Goal: Use online tool/utility: Utilize a website feature to perform a specific function

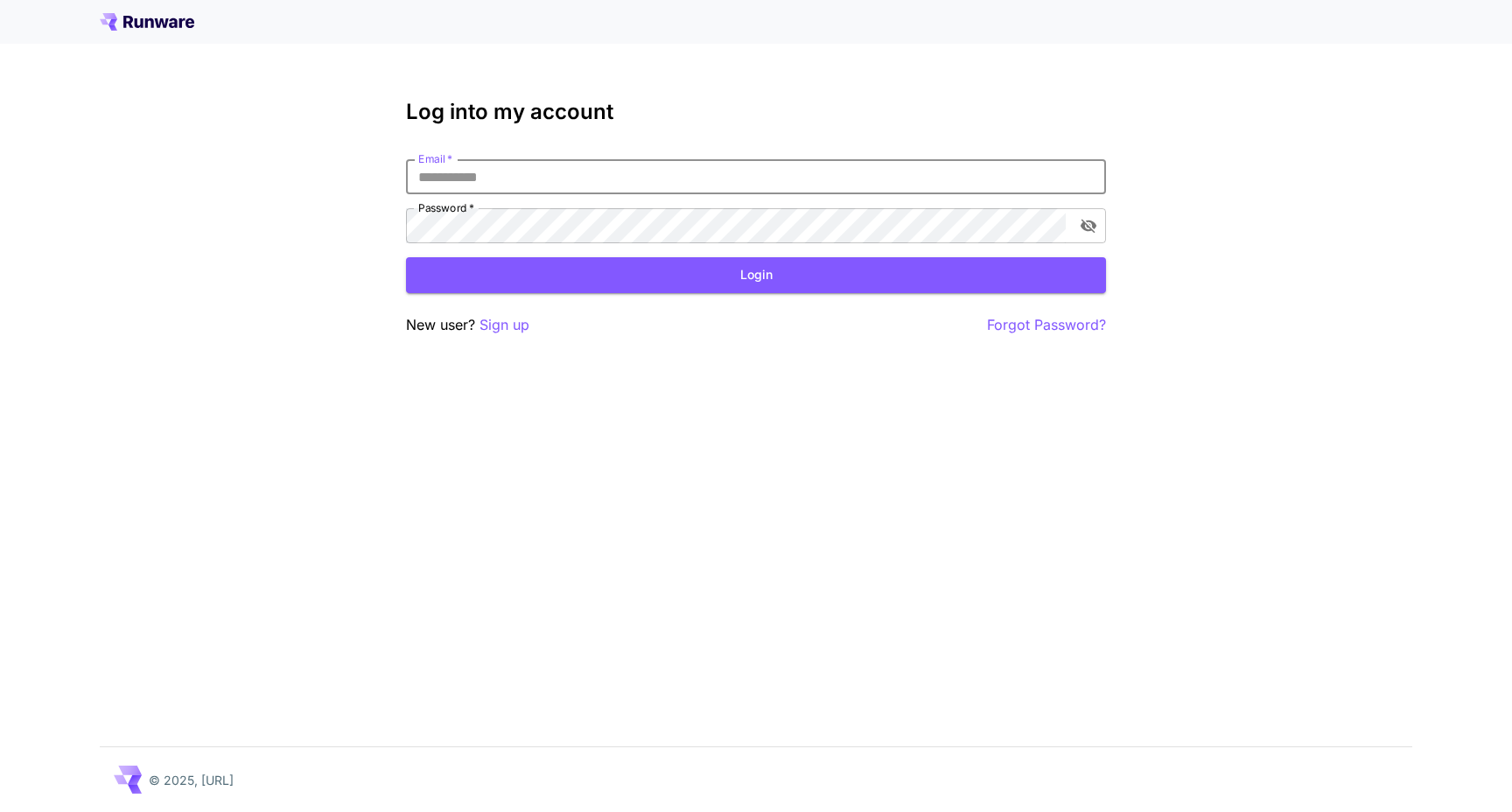
click at [618, 142] on div "Log into my account Email   * Email   * Password   * Password   * Login New use…" at bounding box center [756, 217] width 700 height 236
click at [587, 180] on input "Email   *" at bounding box center [756, 176] width 700 height 35
type input "**********"
click at [566, 276] on button "Login" at bounding box center [756, 276] width 700 height 36
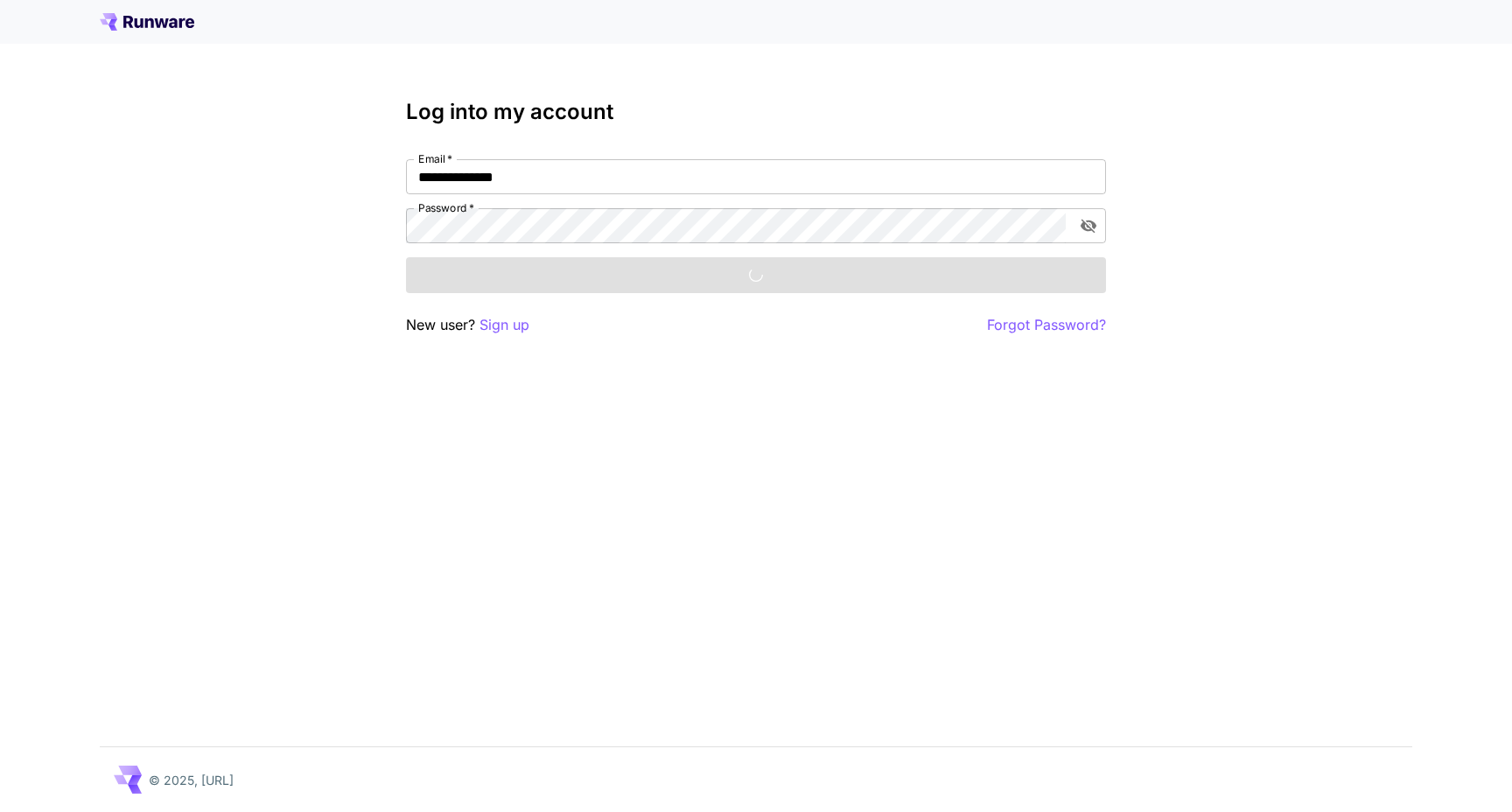
click at [1028, 138] on div "**********" at bounding box center [756, 217] width 700 height 236
click at [1146, 115] on div "**********" at bounding box center [756, 406] width 1512 height 812
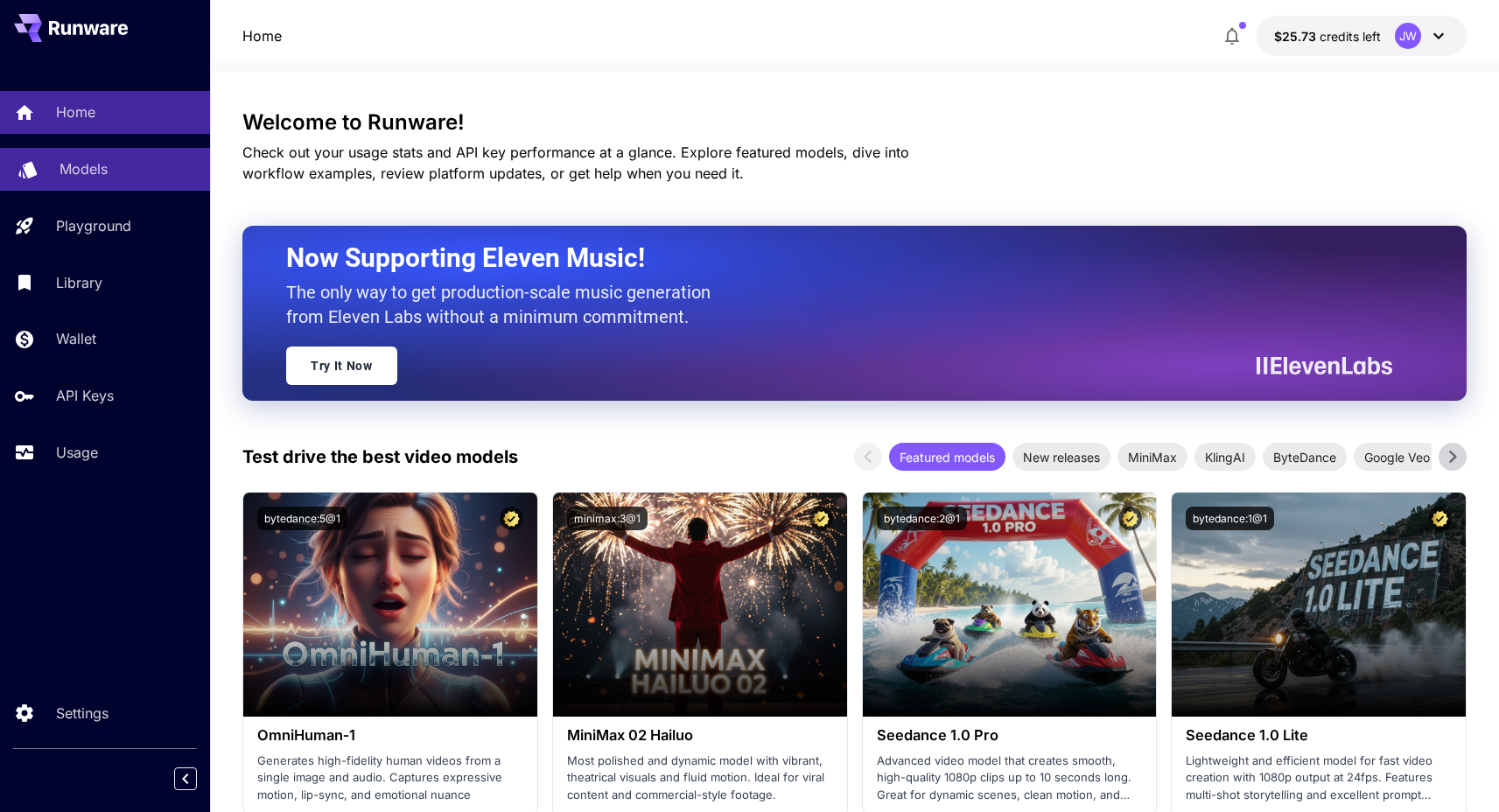
click at [90, 166] on p "Models" at bounding box center [83, 169] width 48 height 21
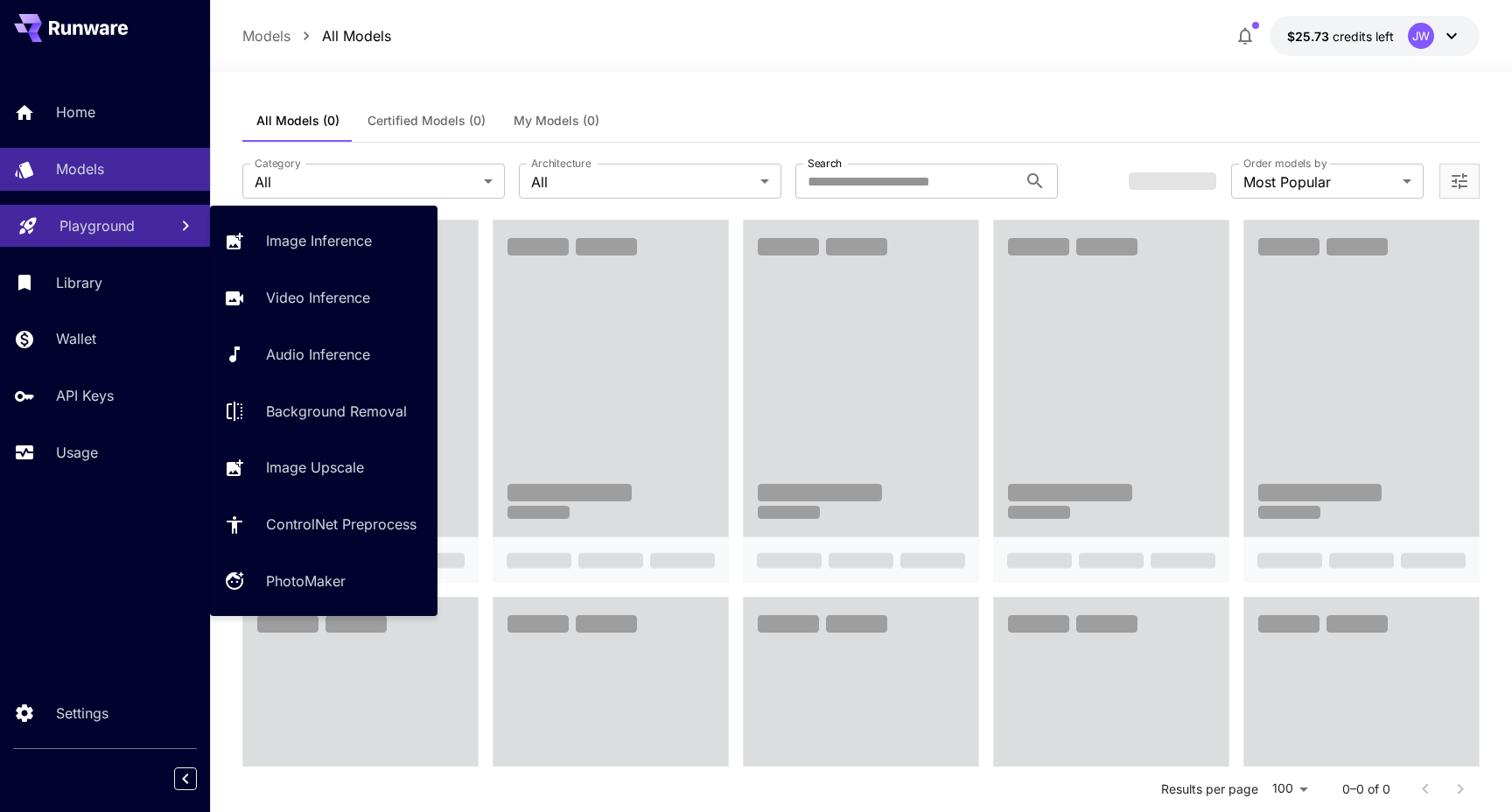
click at [99, 242] on link "Playground" at bounding box center [105, 226] width 210 height 43
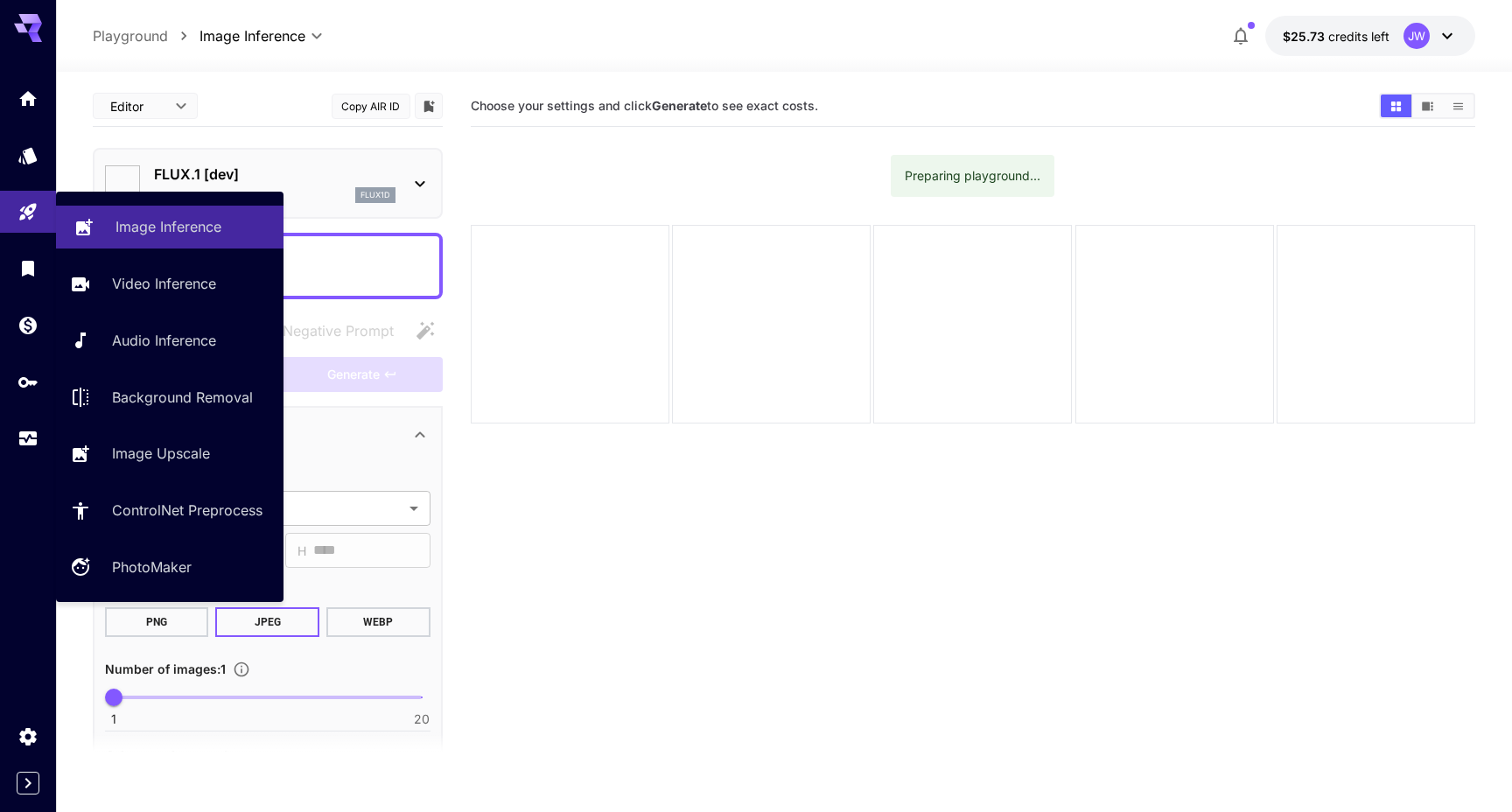
type input "**********"
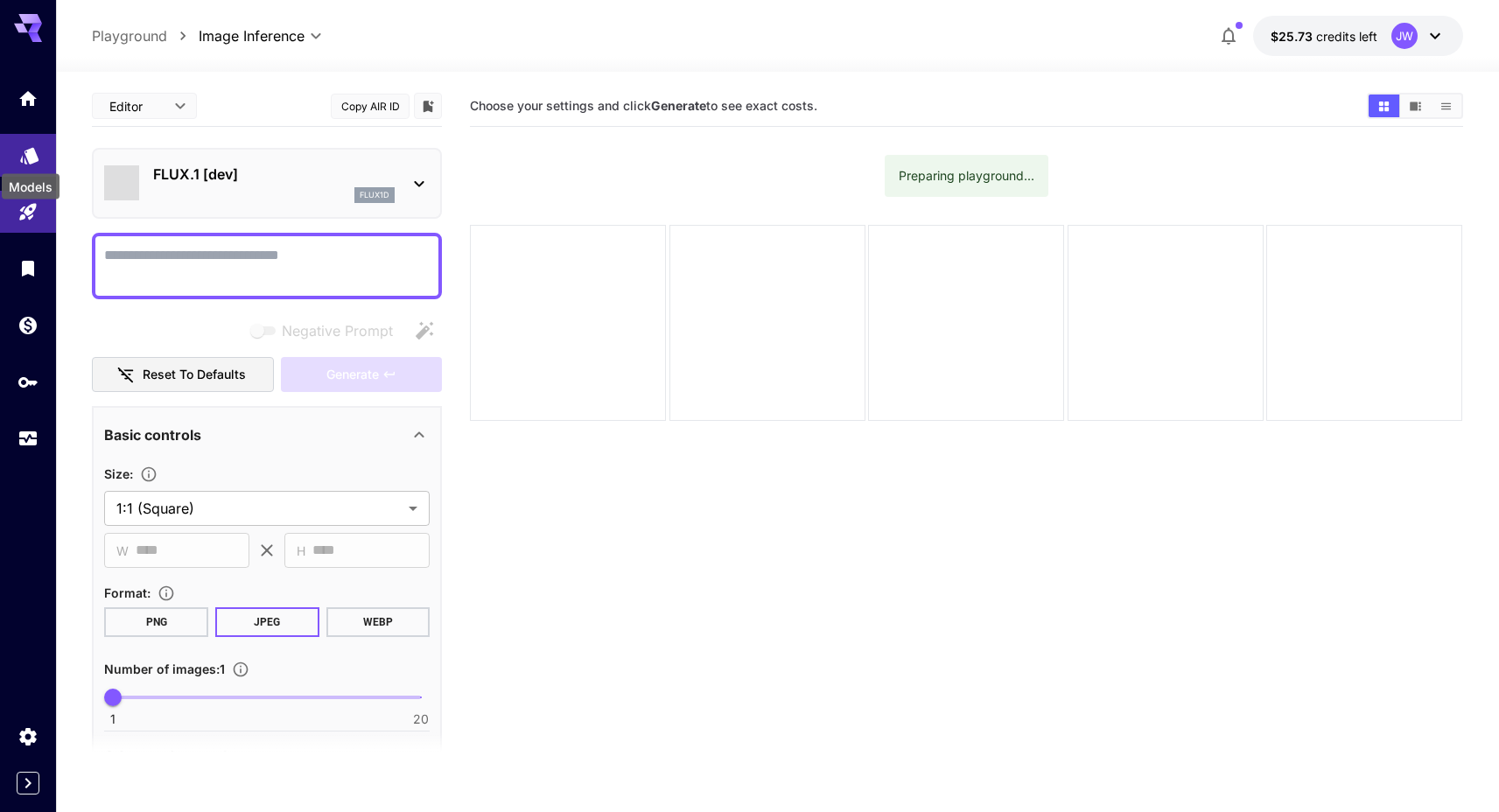
click at [27, 150] on icon "Models" at bounding box center [29, 150] width 21 height 21
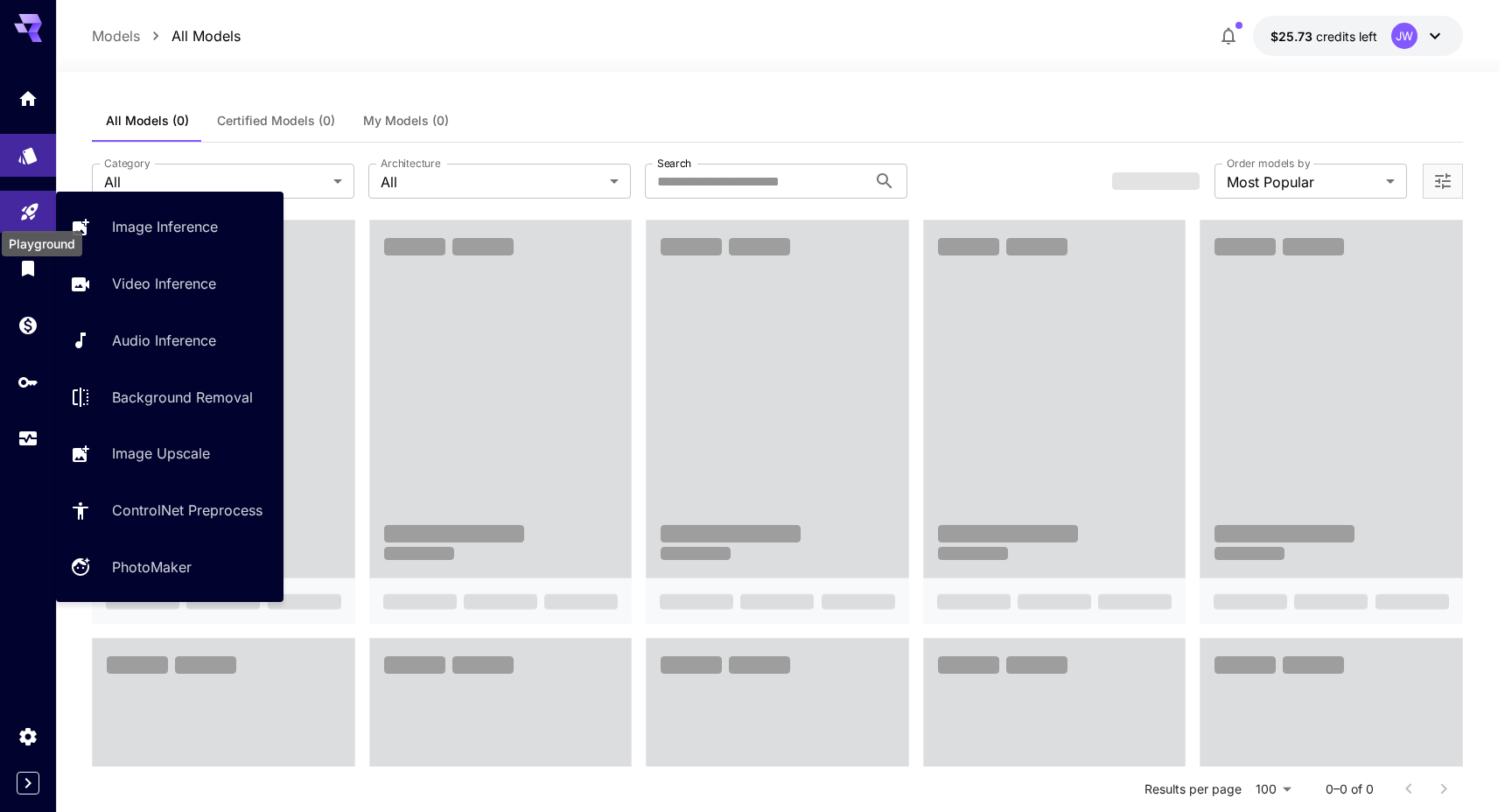
click at [26, 214] on icon "Playground" at bounding box center [29, 208] width 17 height 17
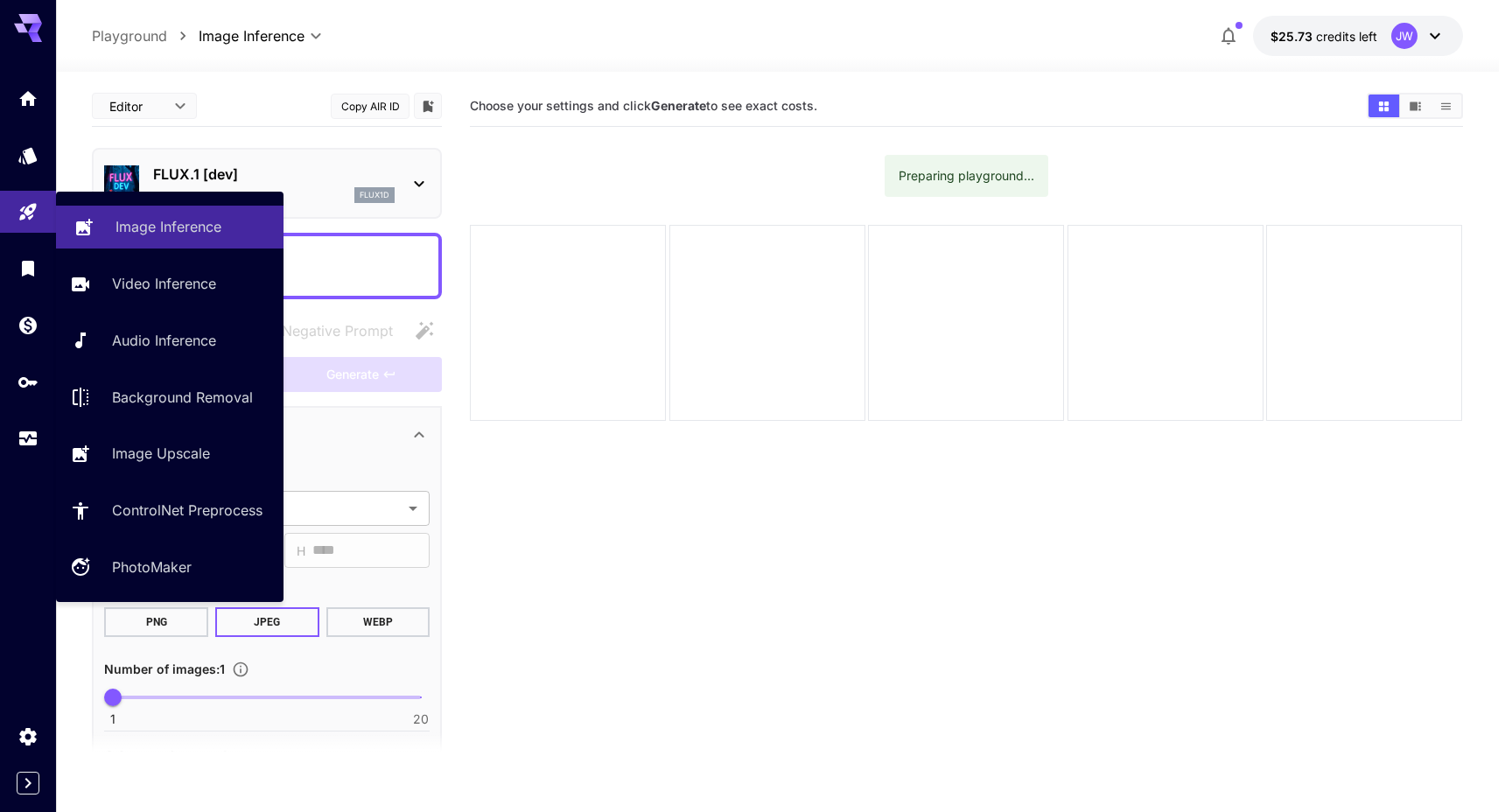
click at [145, 220] on p "Image Inference" at bounding box center [169, 226] width 106 height 21
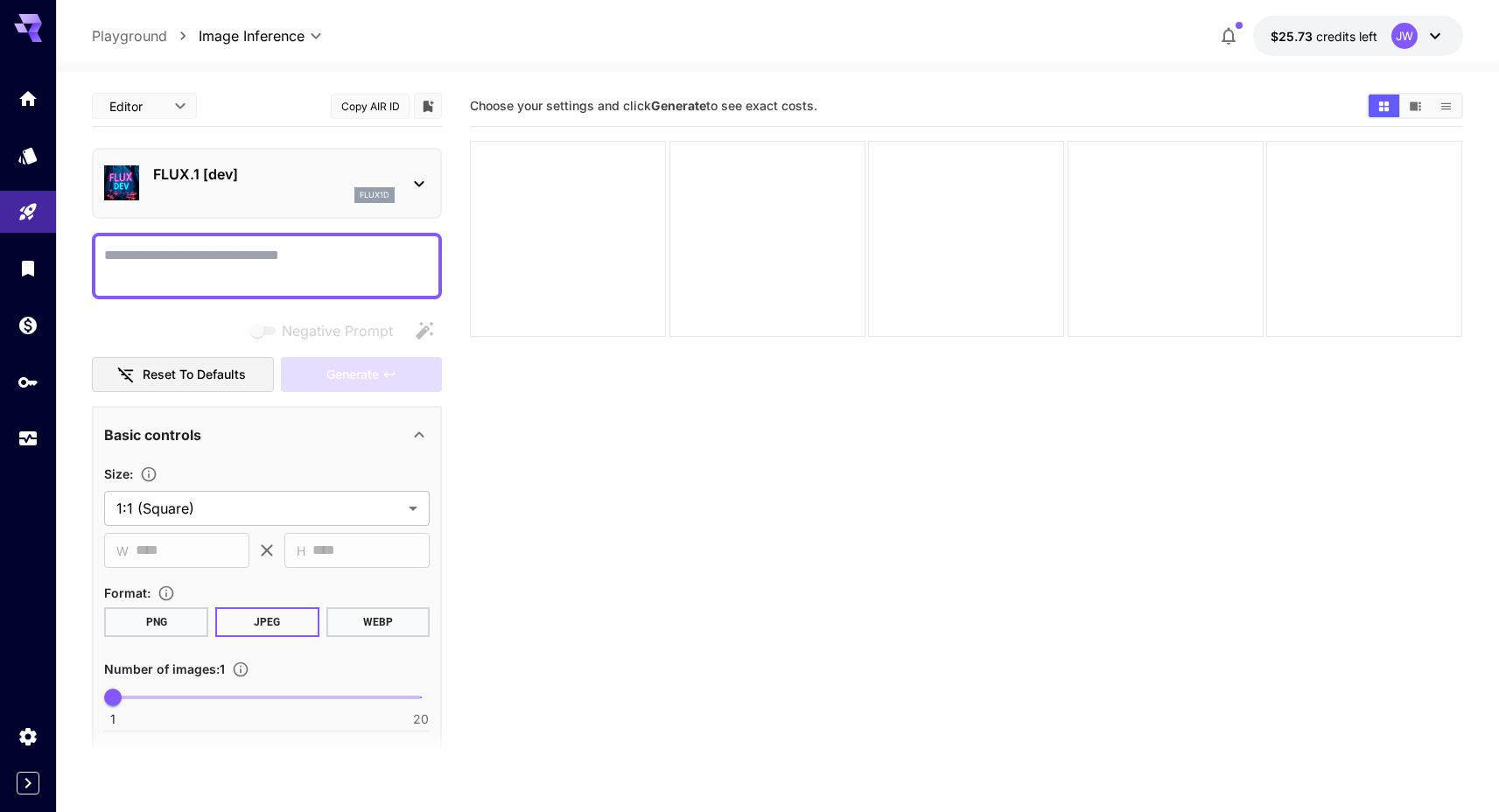
click at [339, 209] on div "FLUX.1 [dev] flux1d" at bounding box center [267, 183] width 326 height 53
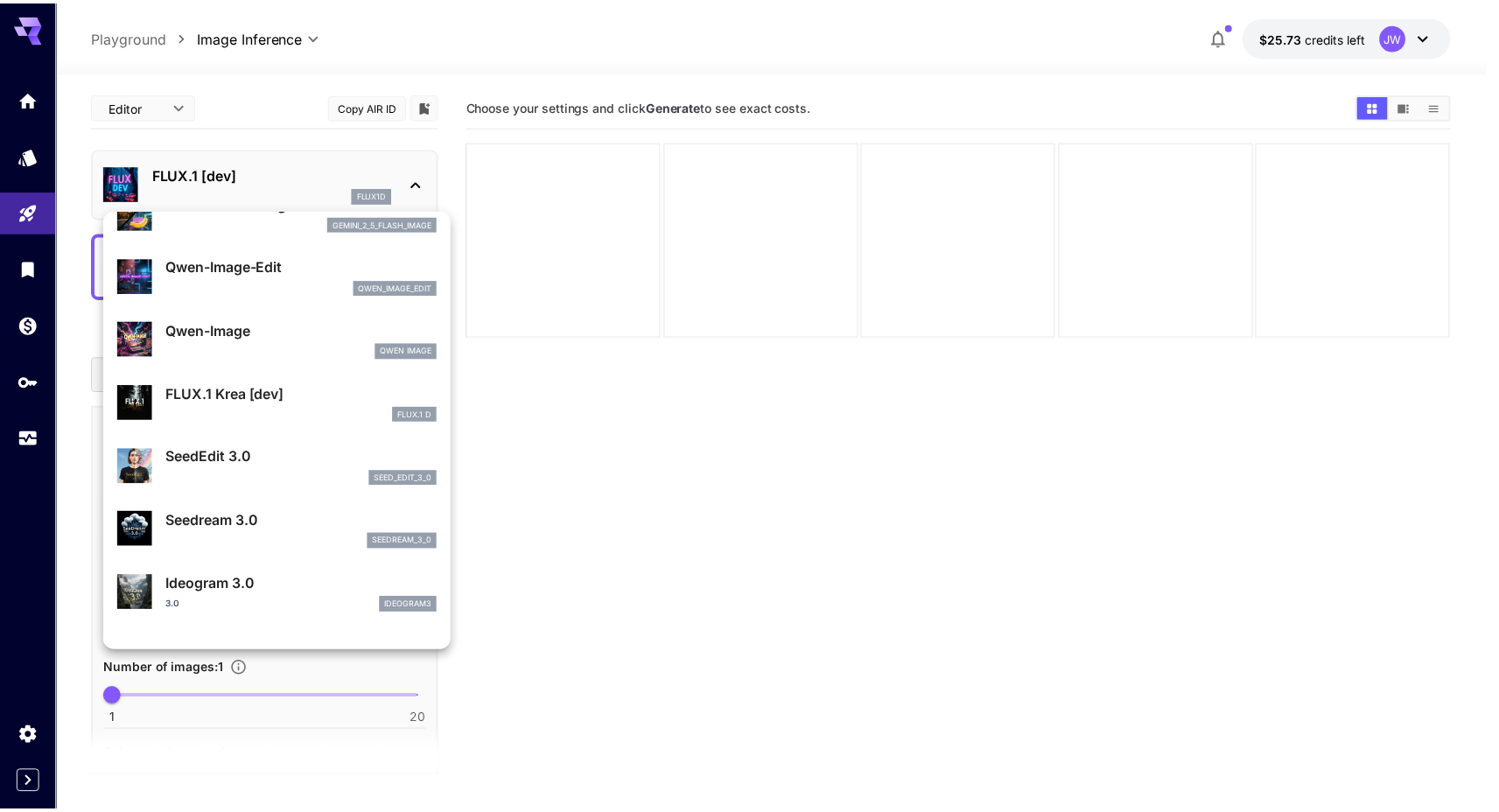
scroll to position [265, 0]
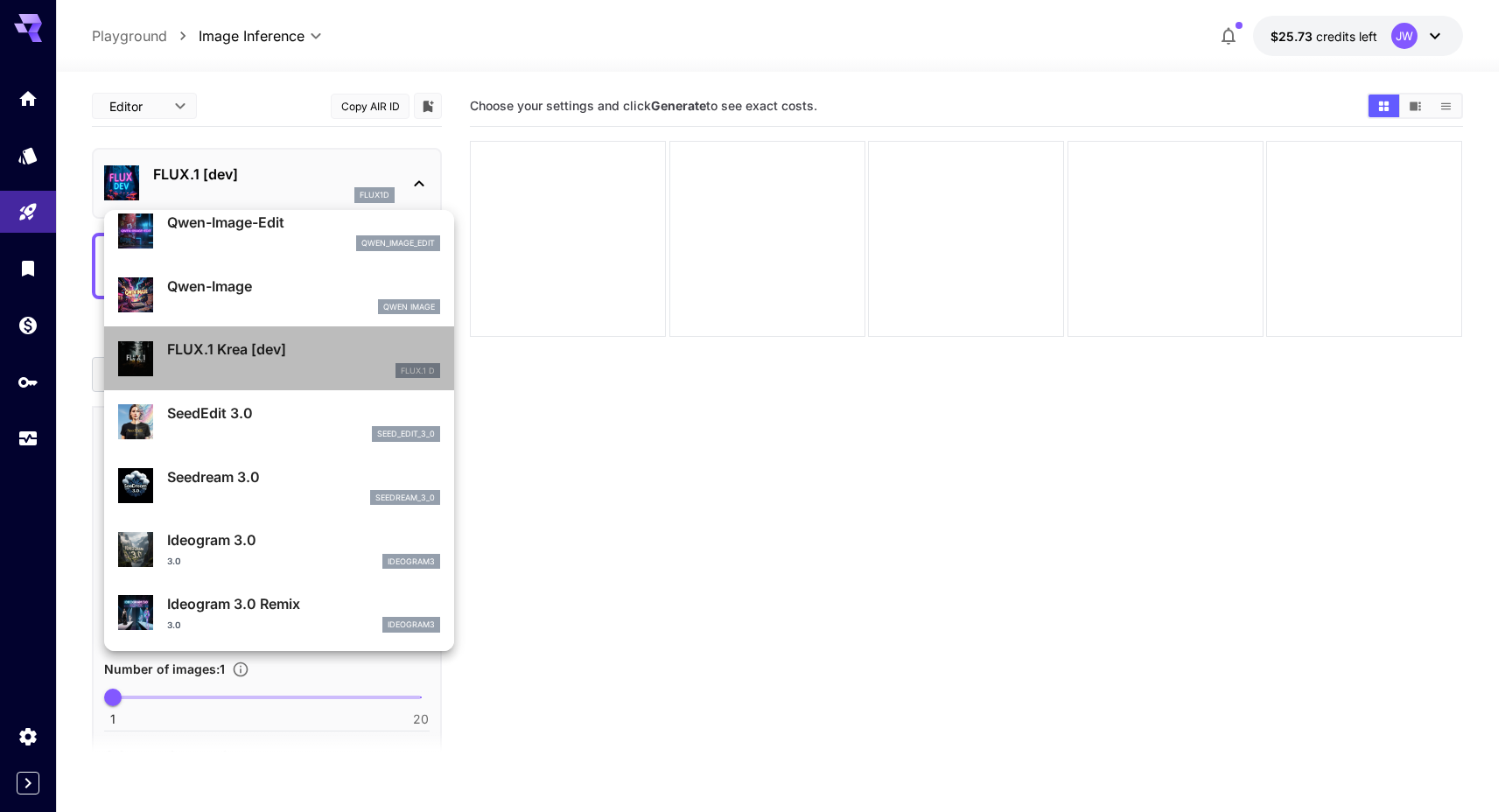
click at [297, 373] on div "FLUX.1 D" at bounding box center [303, 370] width 273 height 16
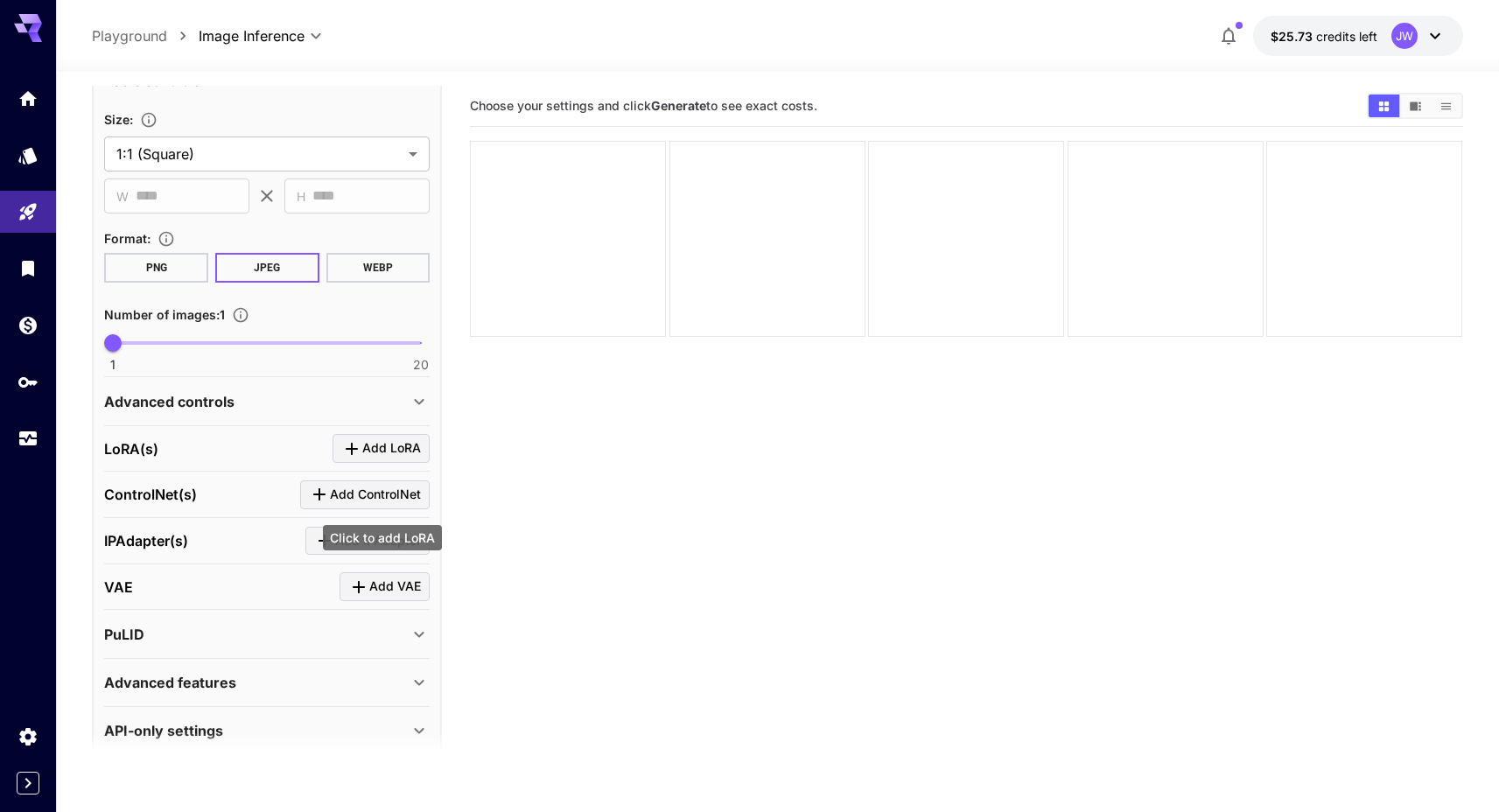
scroll to position [378, 0]
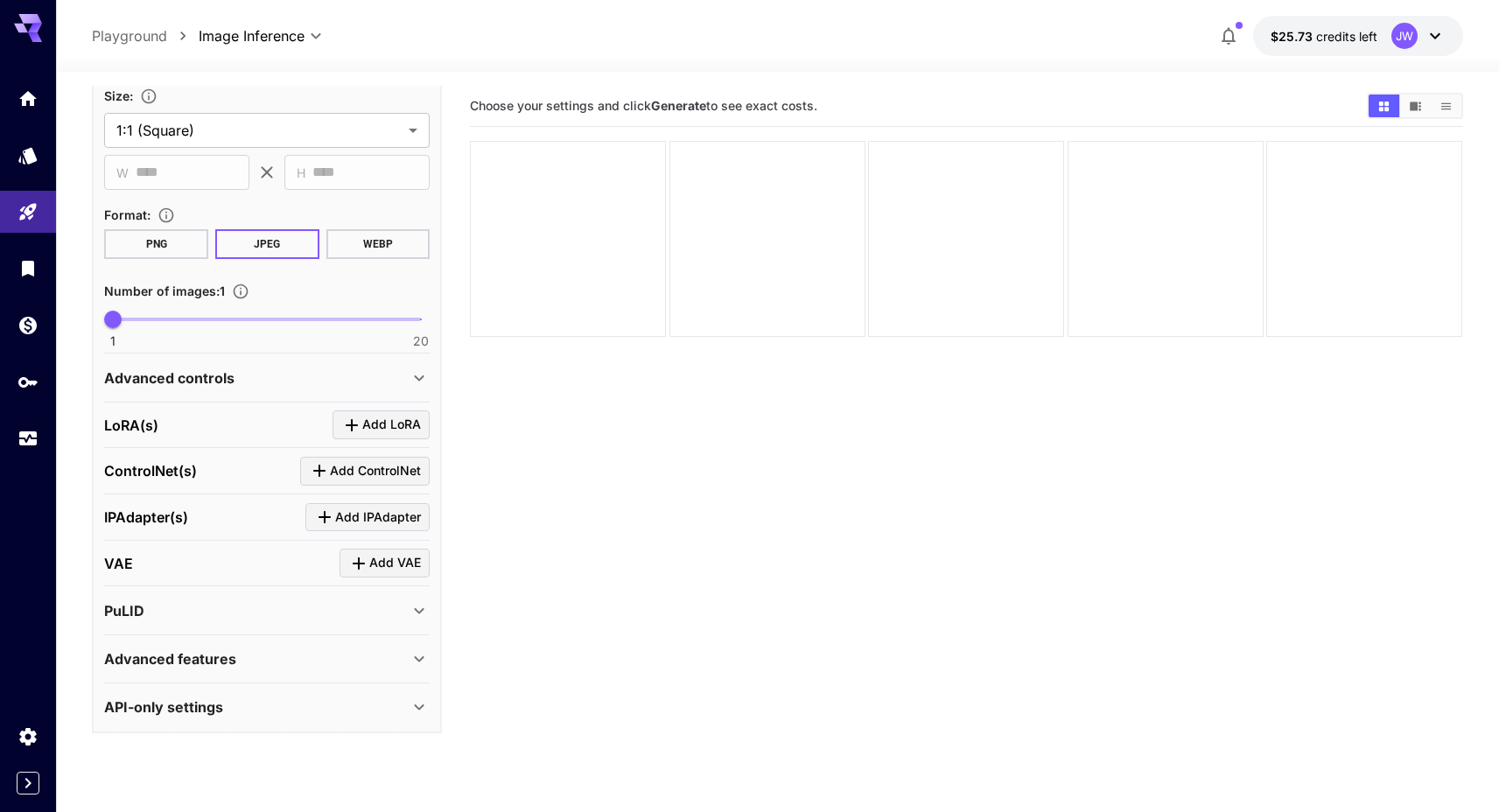
click at [391, 612] on div "PuLID" at bounding box center [256, 611] width 304 height 21
click at [306, 677] on span "Drag or upload image" at bounding box center [278, 682] width 131 height 22
click at [0, 0] on input "Drag or upload image" at bounding box center [0, 0] width 0 height 0
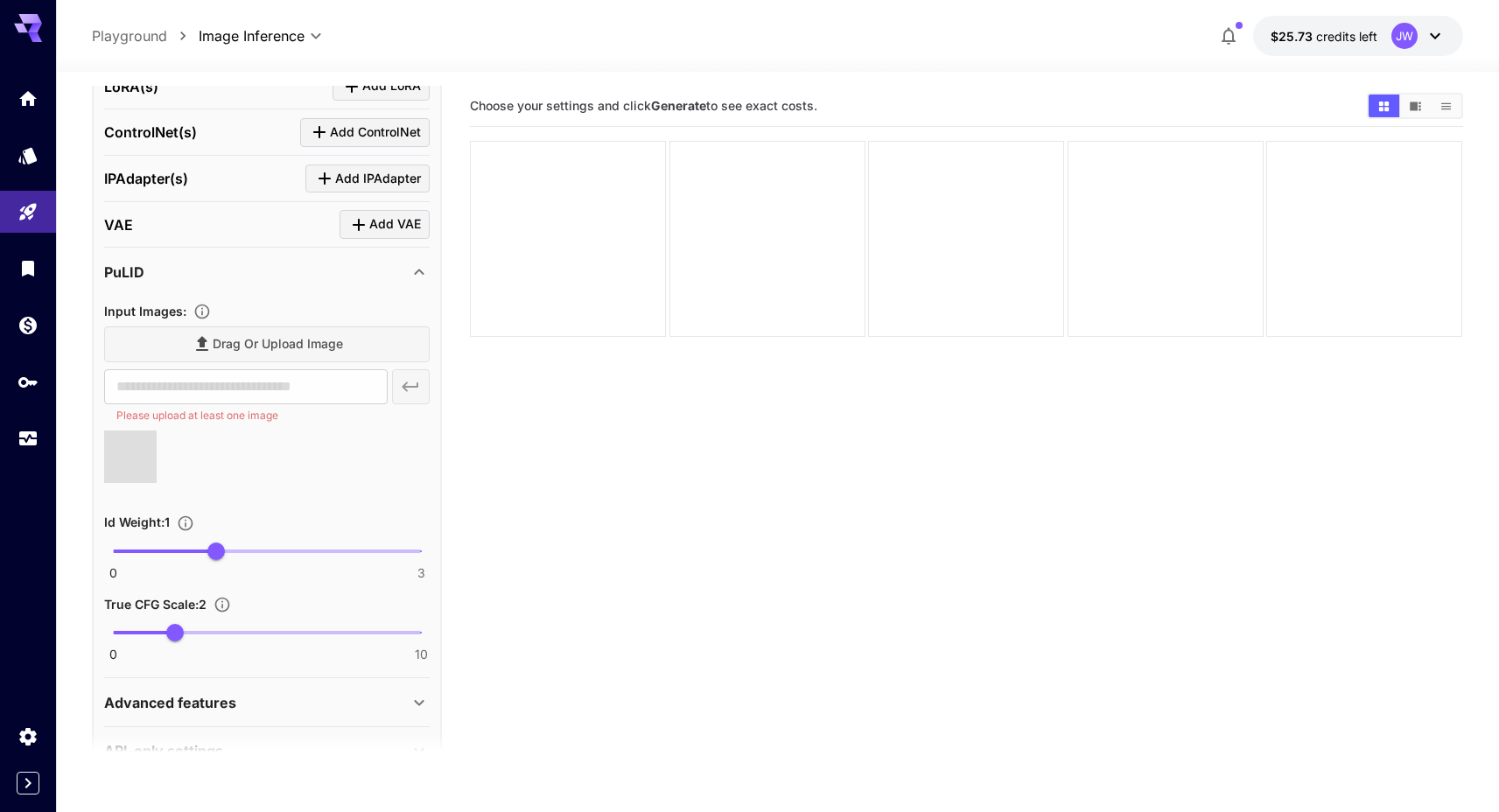
scroll to position [720, 0]
type input "**********"
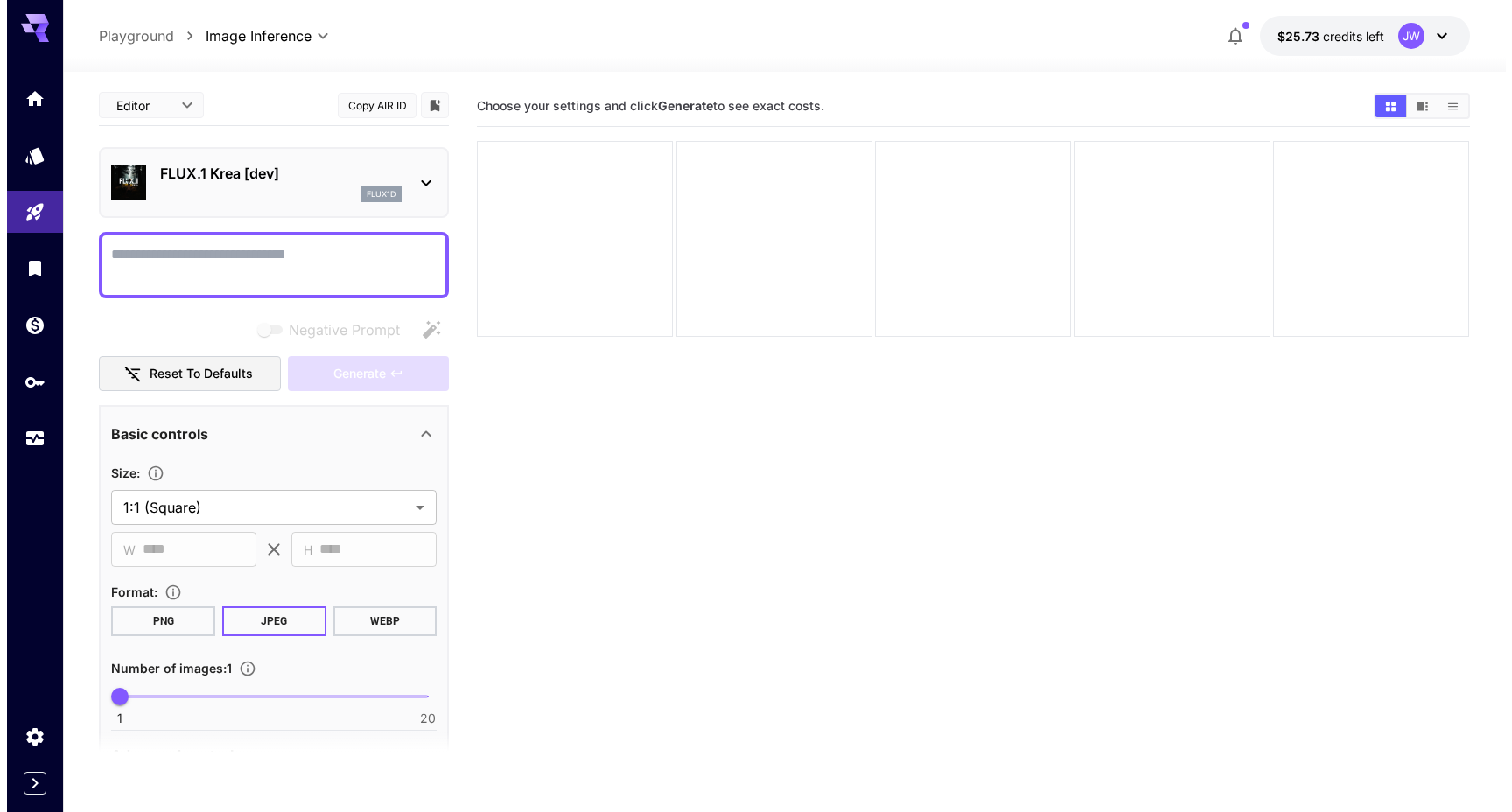
scroll to position [0, 0]
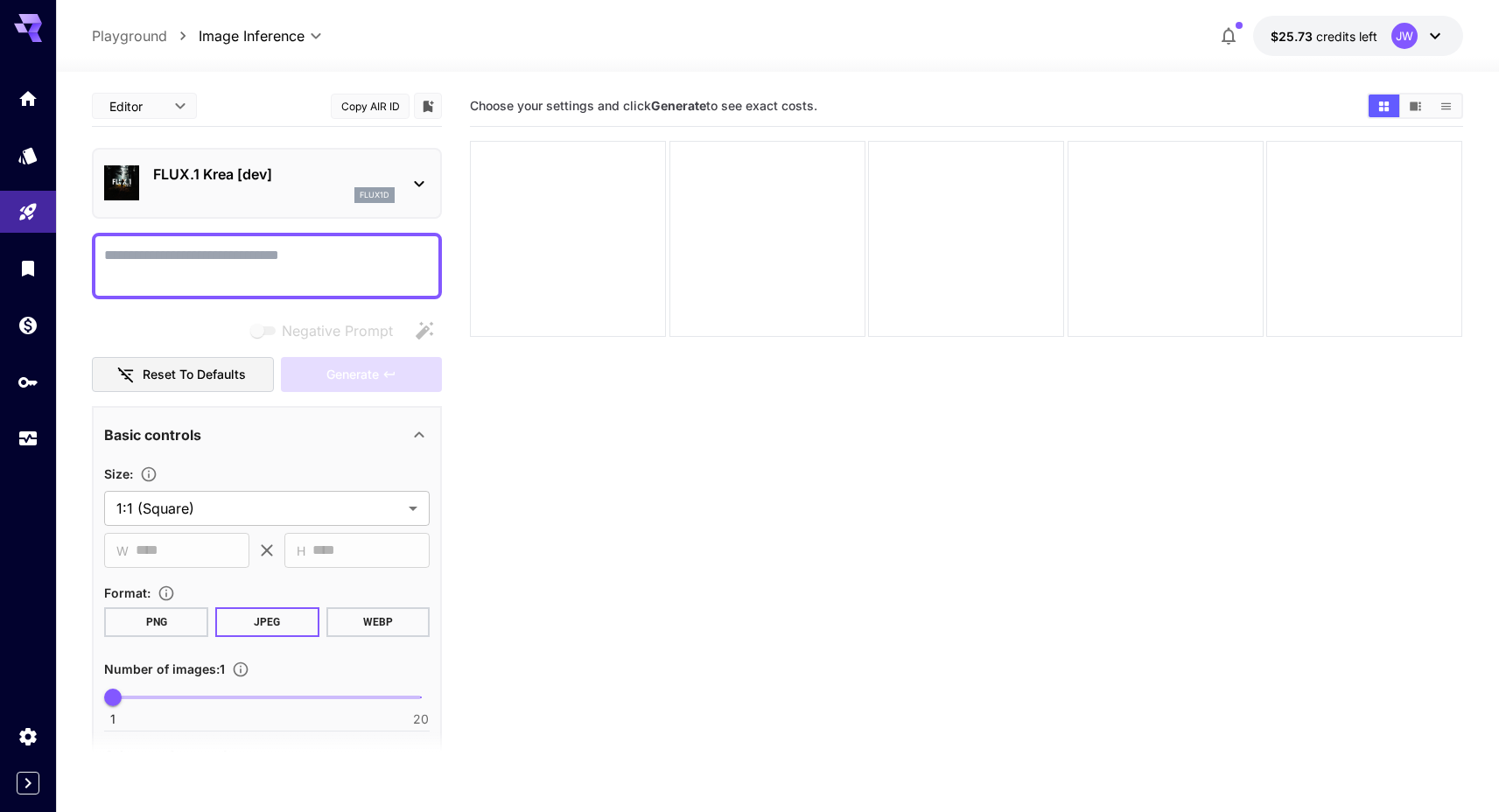
click at [302, 191] on div "flux1d" at bounding box center [274, 195] width 242 height 16
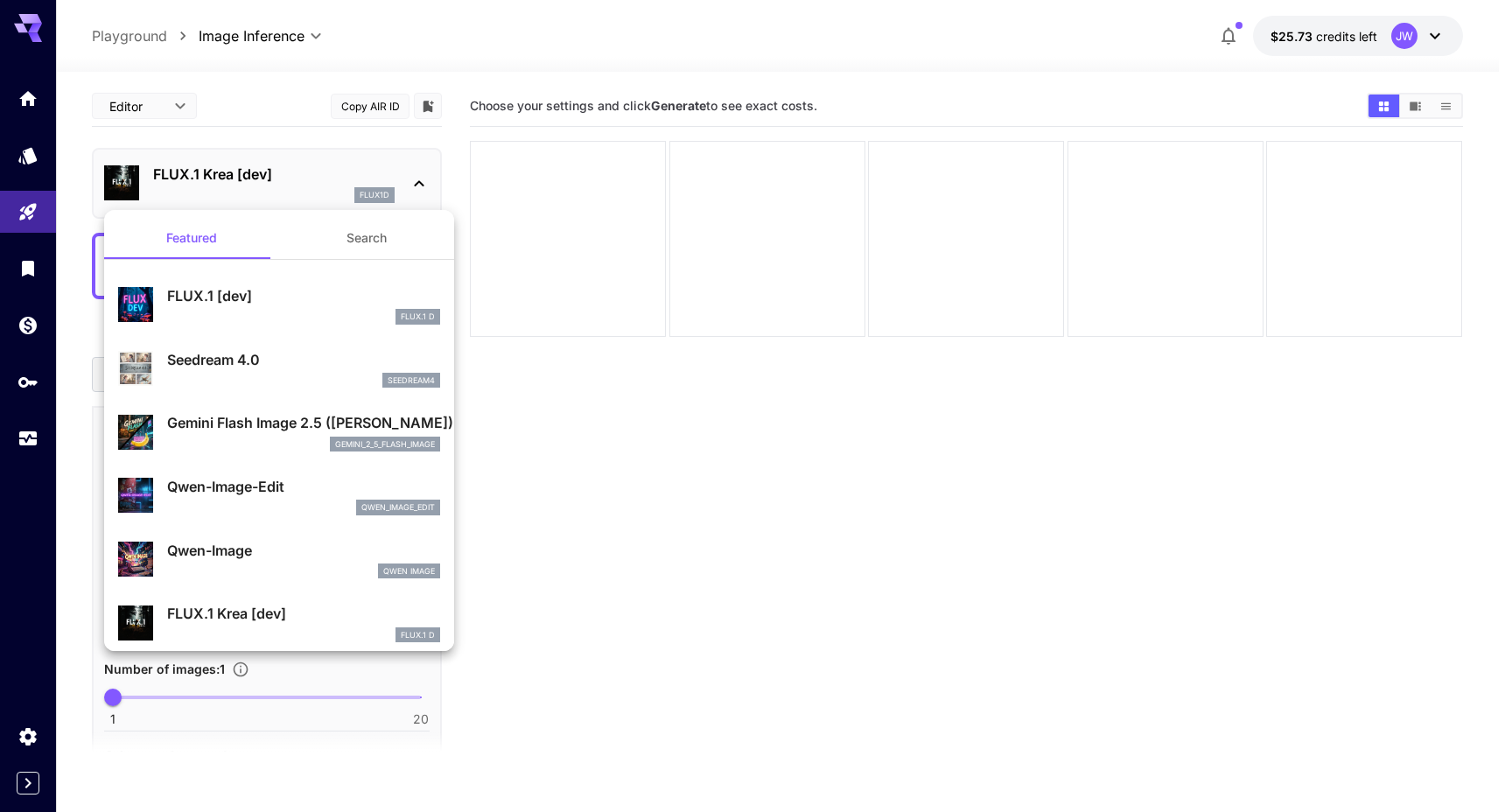
click at [304, 168] on div at bounding box center [756, 406] width 1512 height 812
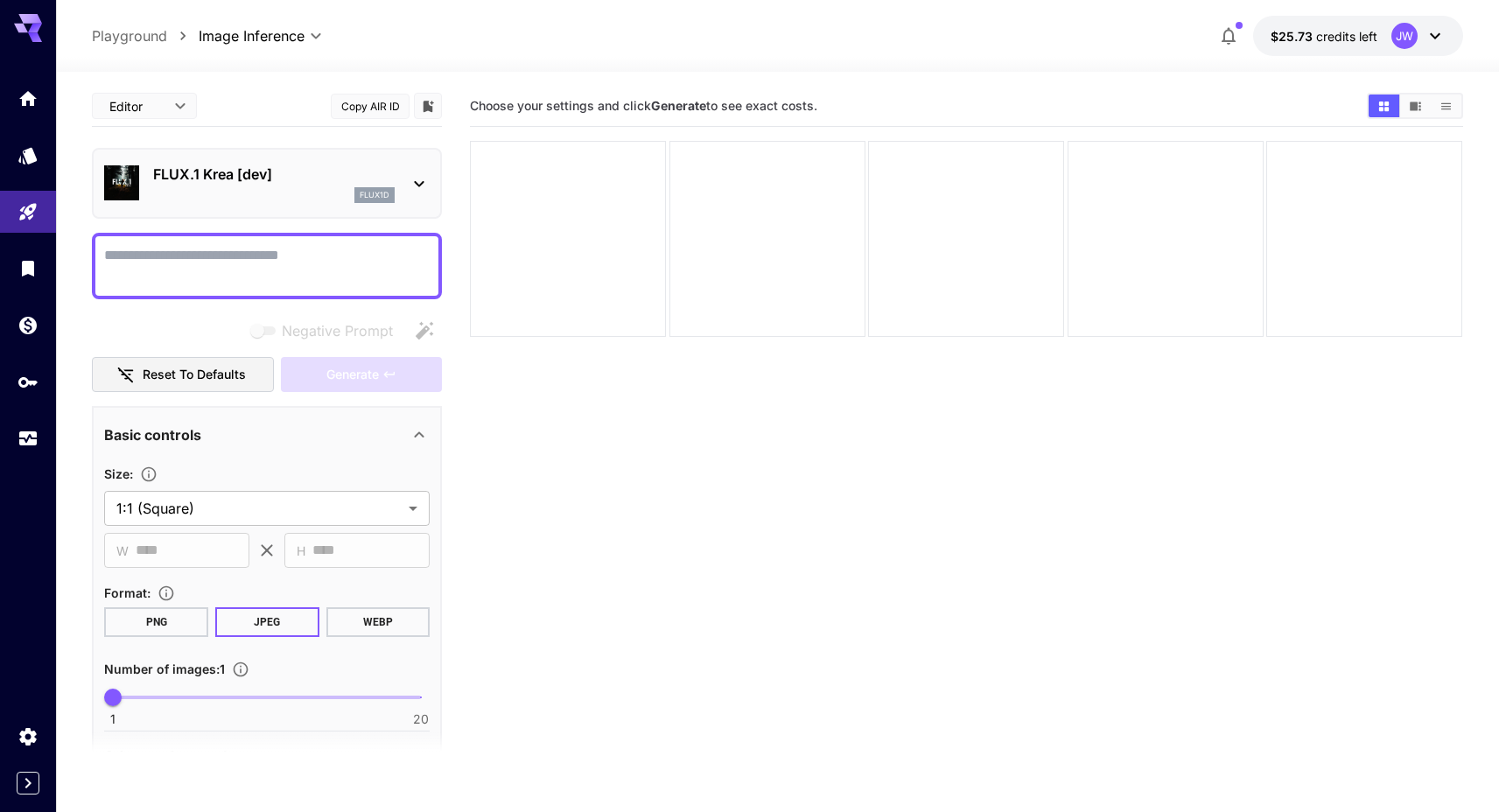
click at [273, 259] on textarea "Negative Prompt" at bounding box center [267, 266] width 326 height 42
type textarea "**********"
click at [348, 373] on span "Generate" at bounding box center [352, 374] width 52 height 22
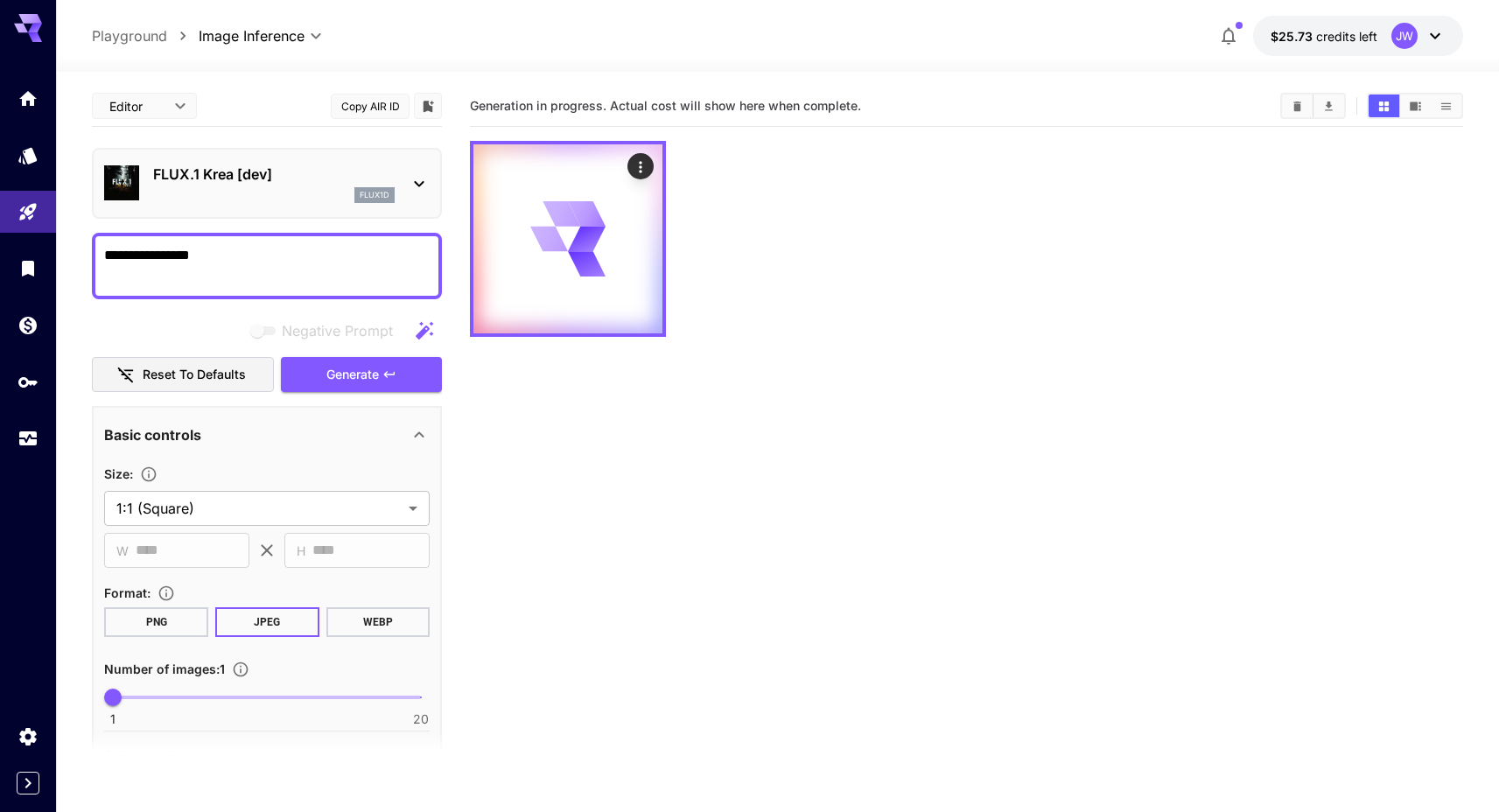
click at [329, 178] on p "FLUX.1 Krea [dev]" at bounding box center [274, 174] width 242 height 21
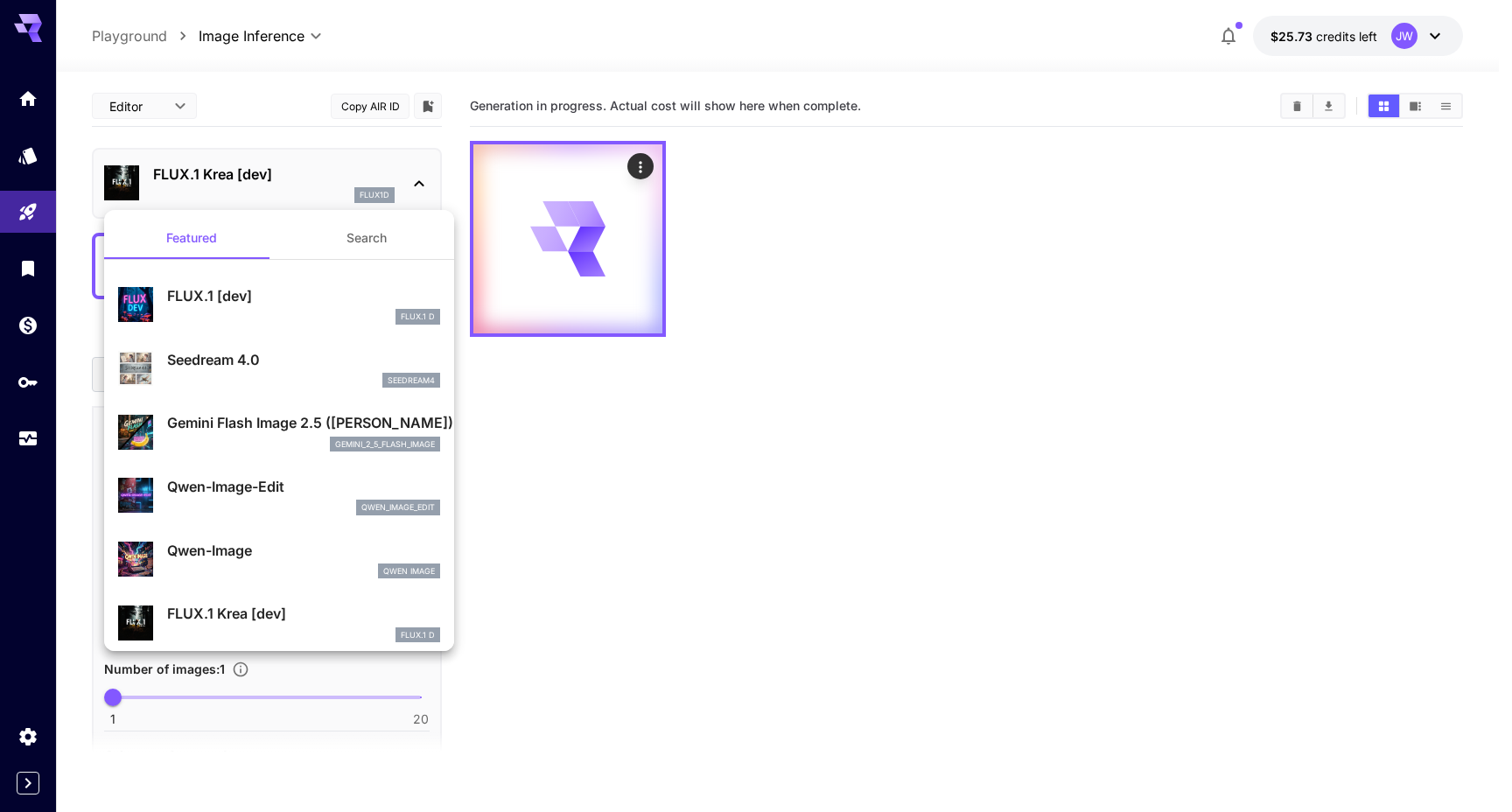
click at [347, 235] on button "Search" at bounding box center [367, 238] width 175 height 42
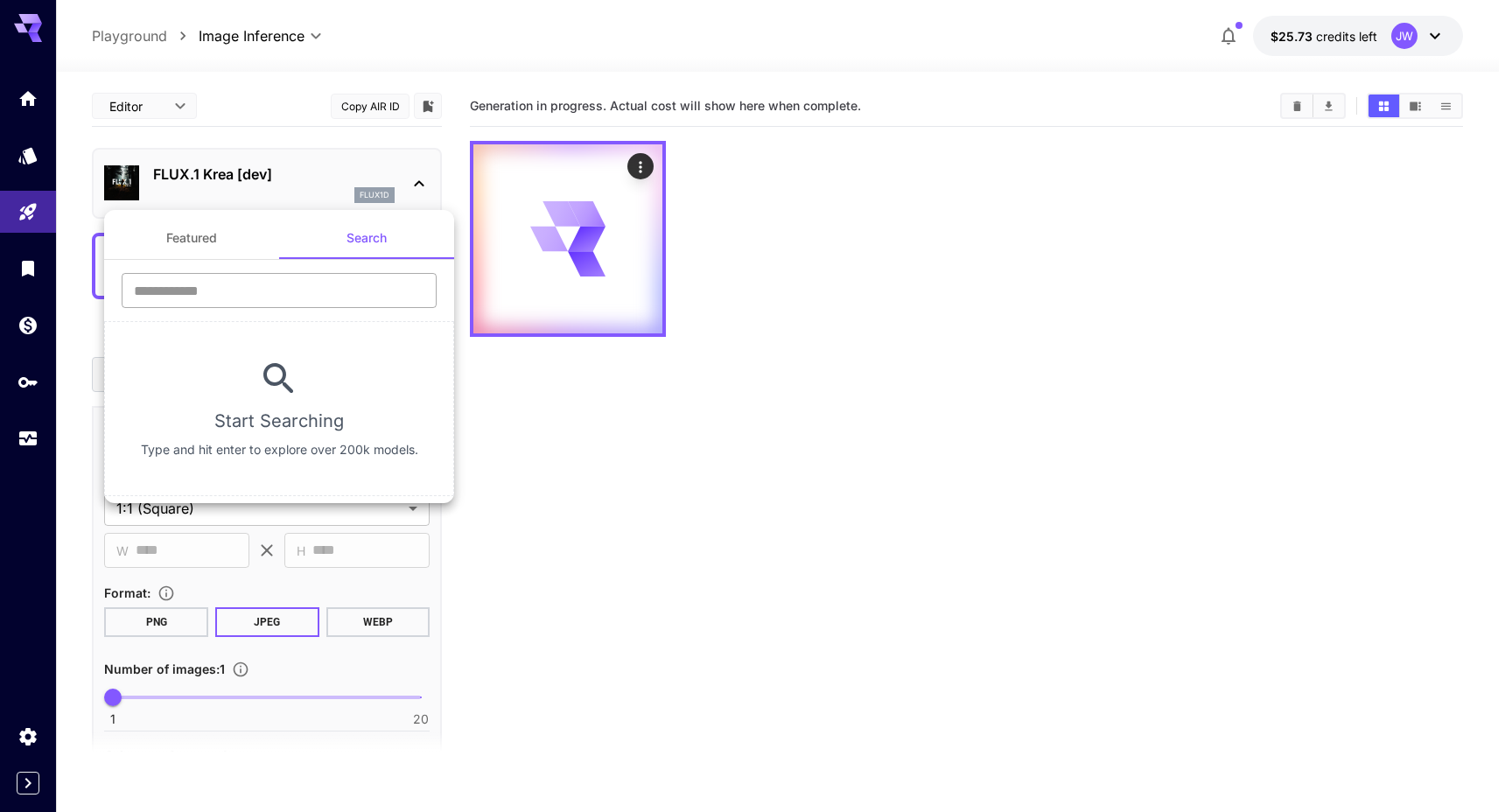
click at [264, 277] on input "text" at bounding box center [279, 290] width 315 height 35
type input "**********"
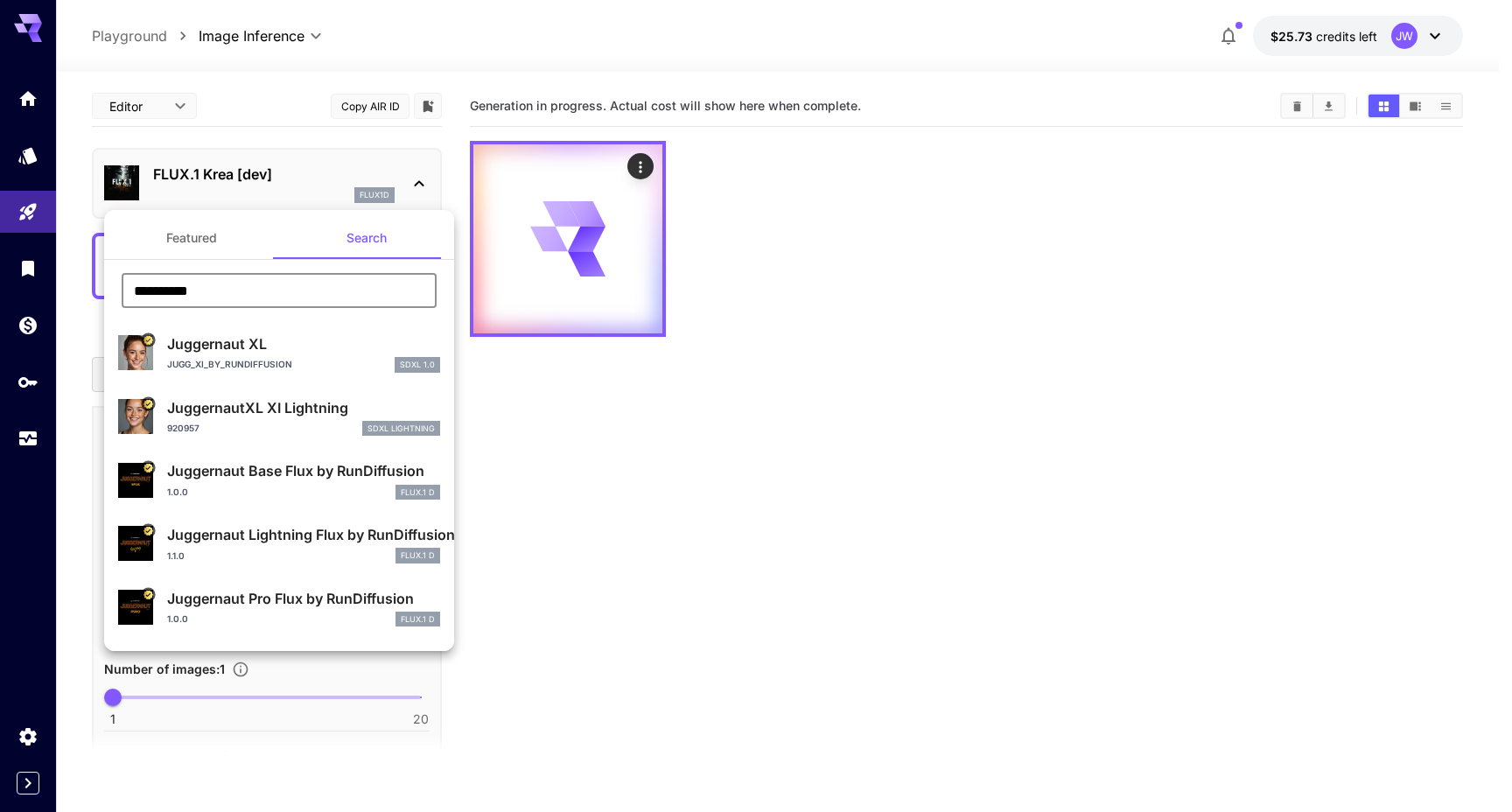
click at [264, 553] on div "1.1.0 FLUX.1 D" at bounding box center [303, 555] width 273 height 16
type input "*"
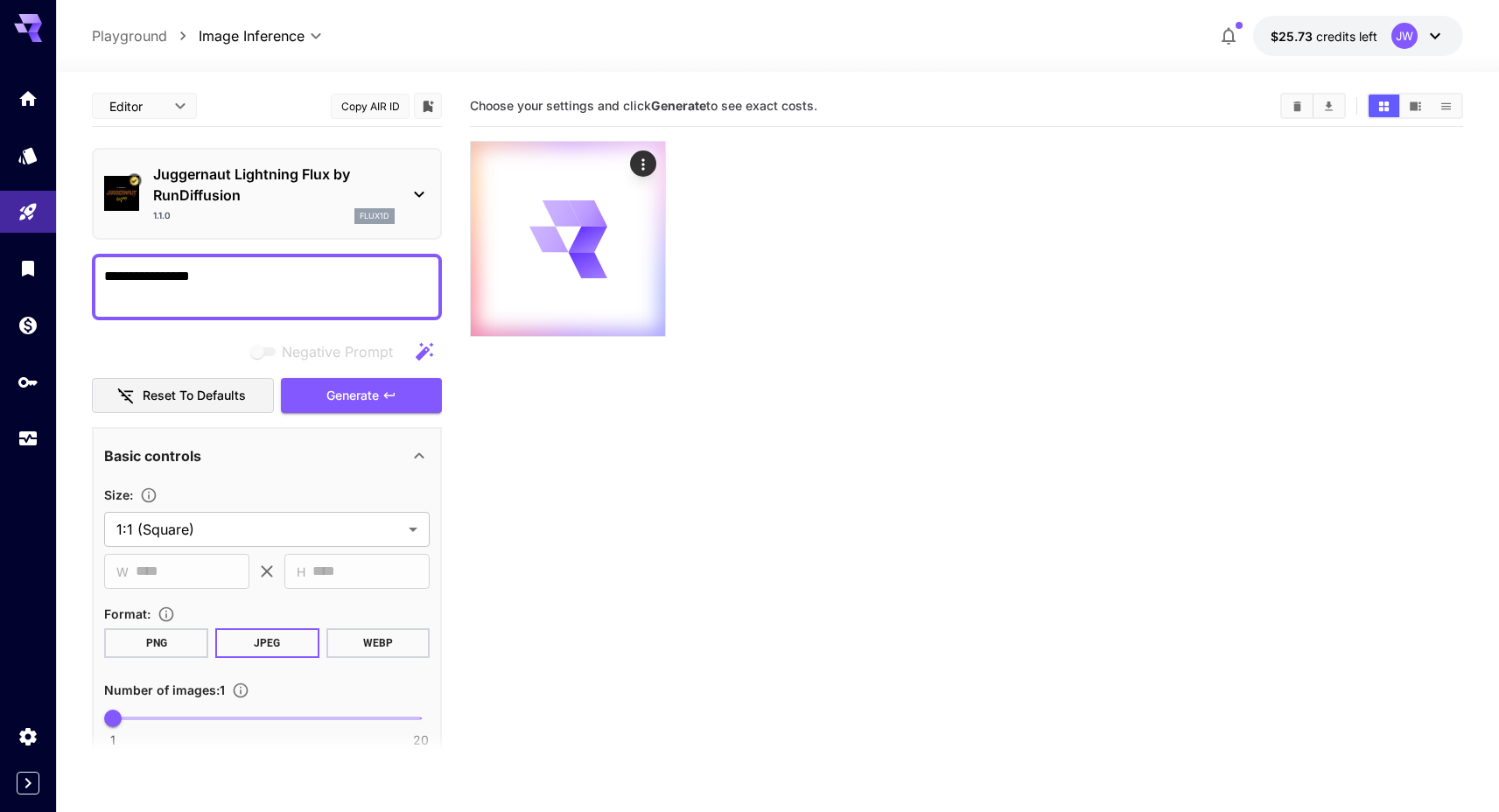
click at [794, 424] on section "Choose your settings and click Generate to see exact costs." at bounding box center [966, 492] width 994 height 812
click at [1057, 350] on section "Choose your settings and click Generate to see exact costs." at bounding box center [966, 492] width 994 height 812
drag, startPoint x: 859, startPoint y: 105, endPoint x: 474, endPoint y: 99, distance: 385.0
click at [474, 99] on section "Choose your settings and click Generate to see exact costs." at bounding box center [868, 106] width 797 height 17
click at [475, 109] on span "Choose your settings and click Generate to see exact costs." at bounding box center [643, 105] width 348 height 15
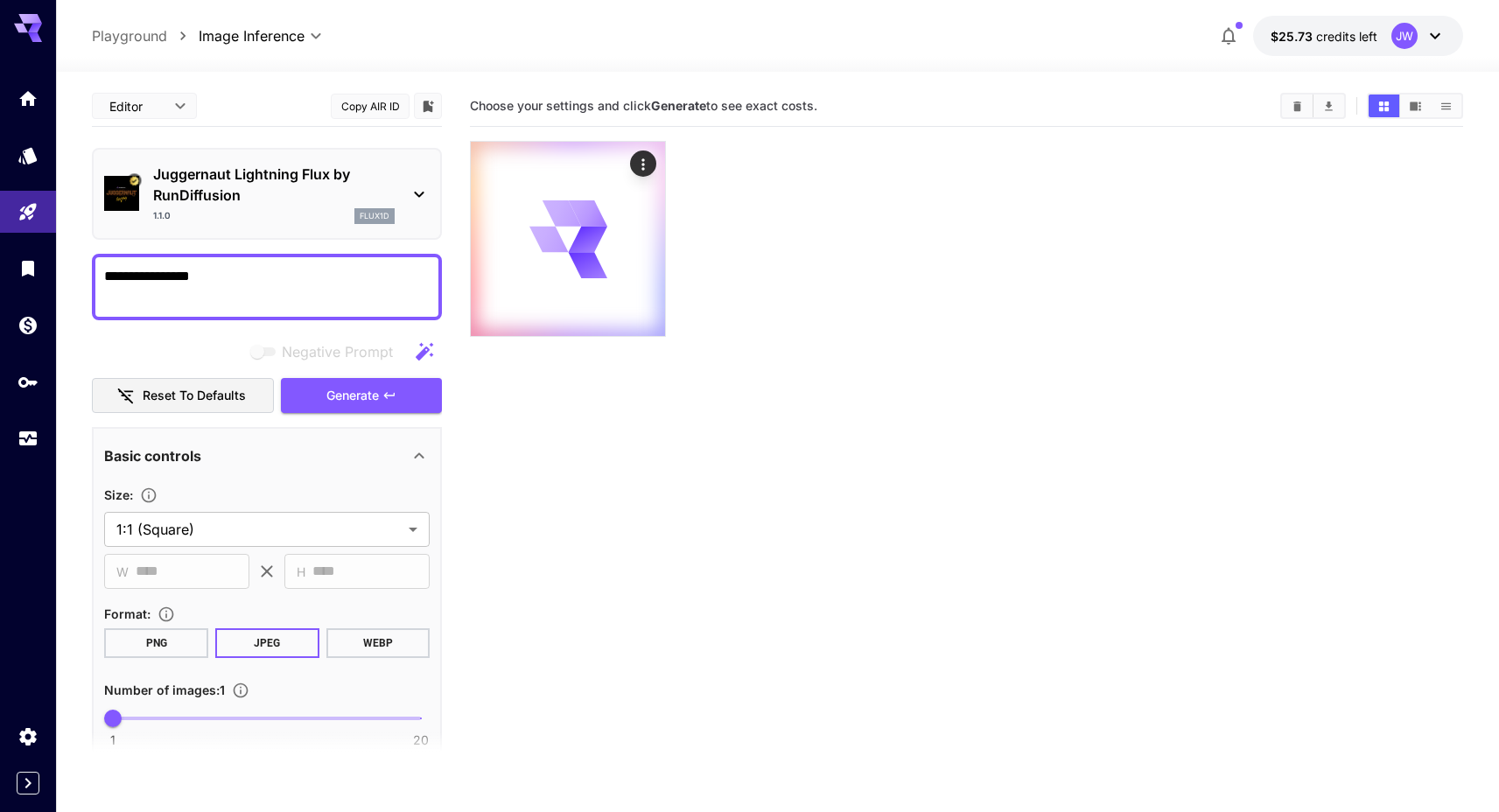
drag, startPoint x: 472, startPoint y: 106, endPoint x: 957, endPoint y: 106, distance: 485.0
click at [957, 106] on section "Choose your settings and click Generate to see exact costs." at bounding box center [868, 106] width 797 height 17
click at [731, 301] on div at bounding box center [966, 239] width 994 height 196
drag, startPoint x: 768, startPoint y: 100, endPoint x: 469, endPoint y: 99, distance: 299.0
click at [469, 99] on main "**********" at bounding box center [778, 499] width 1372 height 826
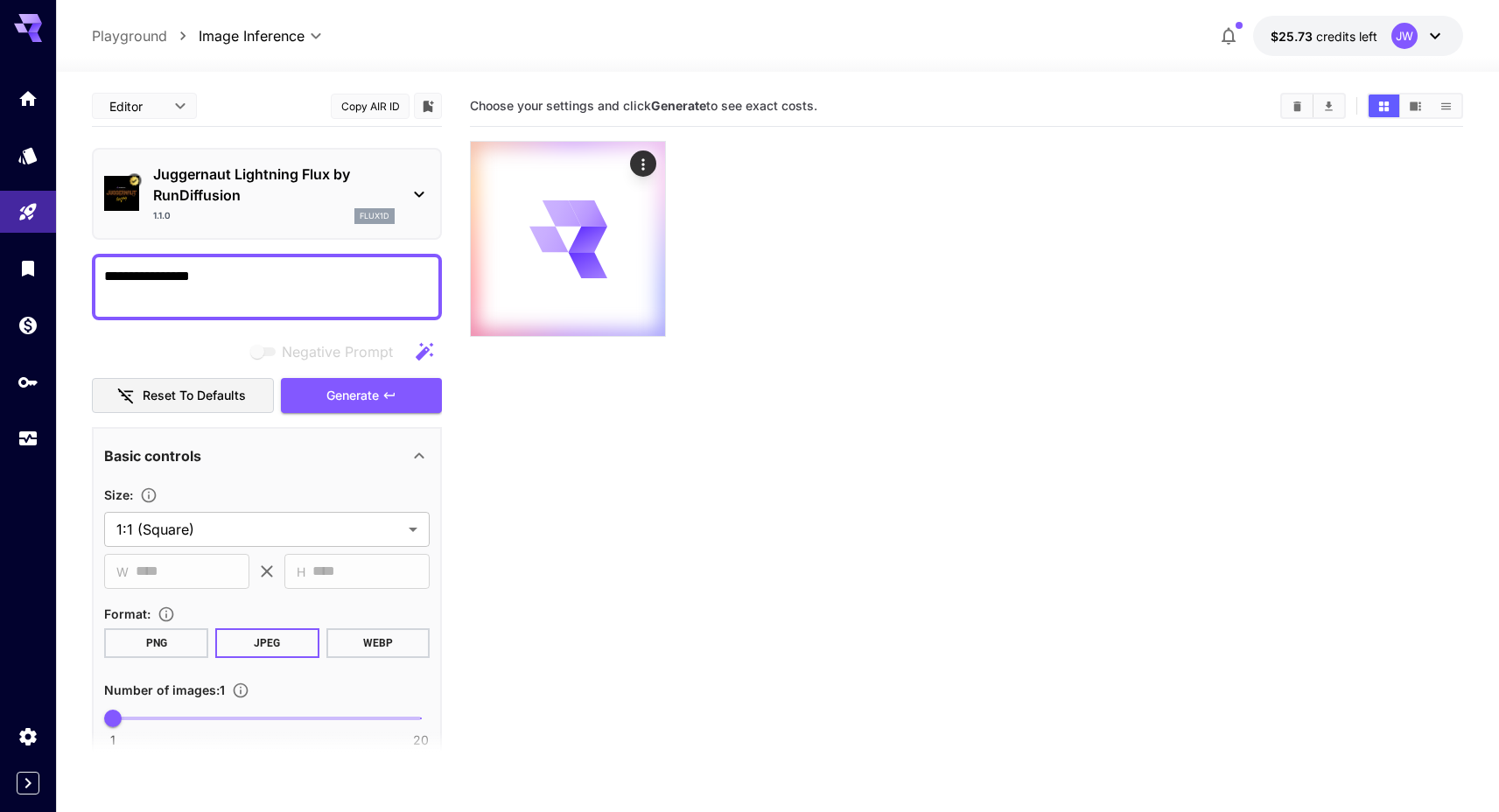
click at [469, 99] on main "**********" at bounding box center [778, 499] width 1372 height 826
drag, startPoint x: 474, startPoint y: 100, endPoint x: 833, endPoint y: 99, distance: 359.0
click at [918, 93] on div "Choose your settings and click Generate to see exact costs." at bounding box center [966, 106] width 994 height 27
click at [833, 99] on section "Choose your settings and click Generate to see exact costs." at bounding box center [868, 106] width 797 height 17
drag, startPoint x: 820, startPoint y: 103, endPoint x: 468, endPoint y: 103, distance: 352.0
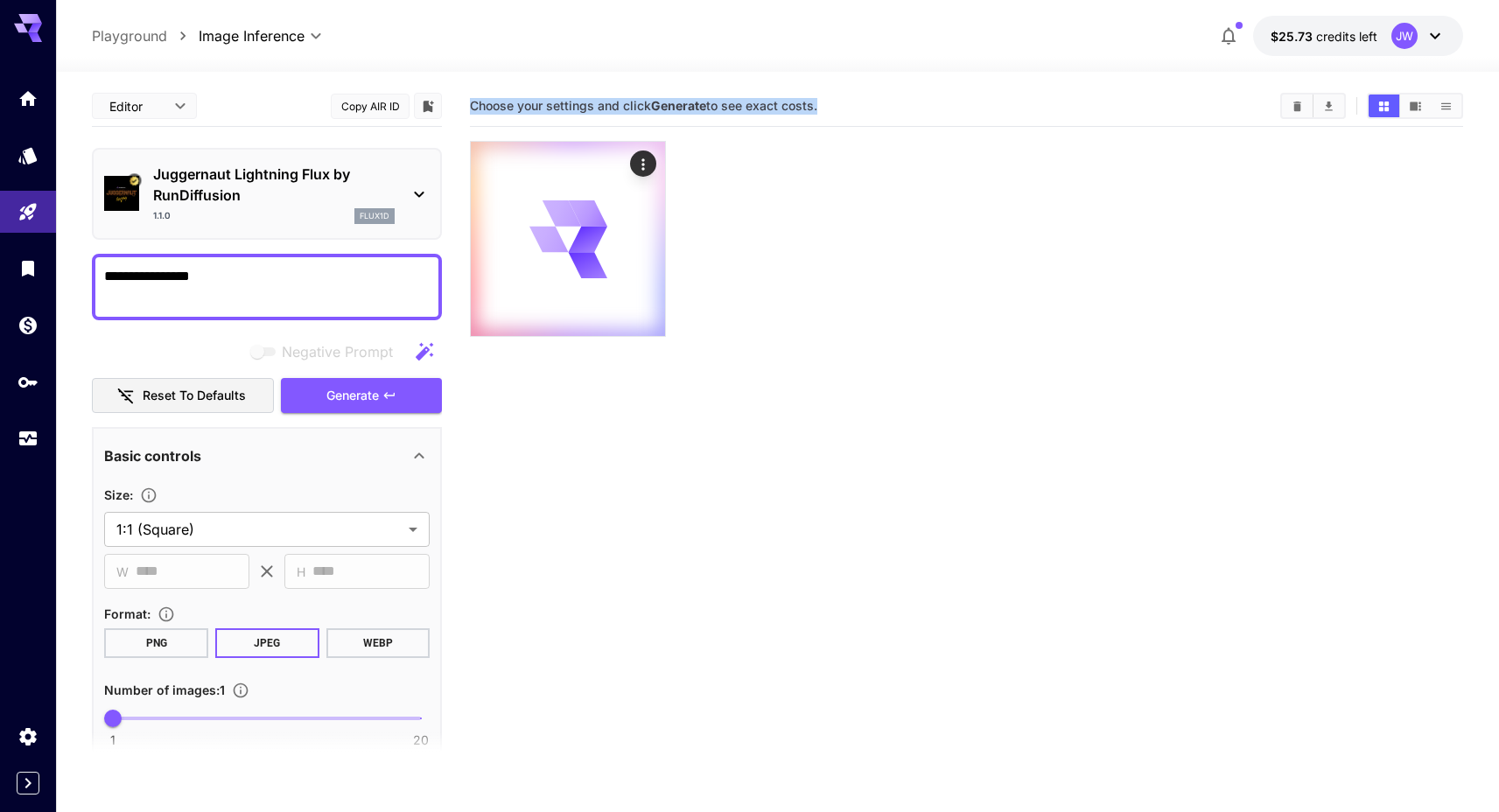
click at [468, 103] on main "**********" at bounding box center [778, 499] width 1372 height 826
click at [535, 103] on span "Choose your settings and click Generate to see exact costs." at bounding box center [643, 105] width 348 height 15
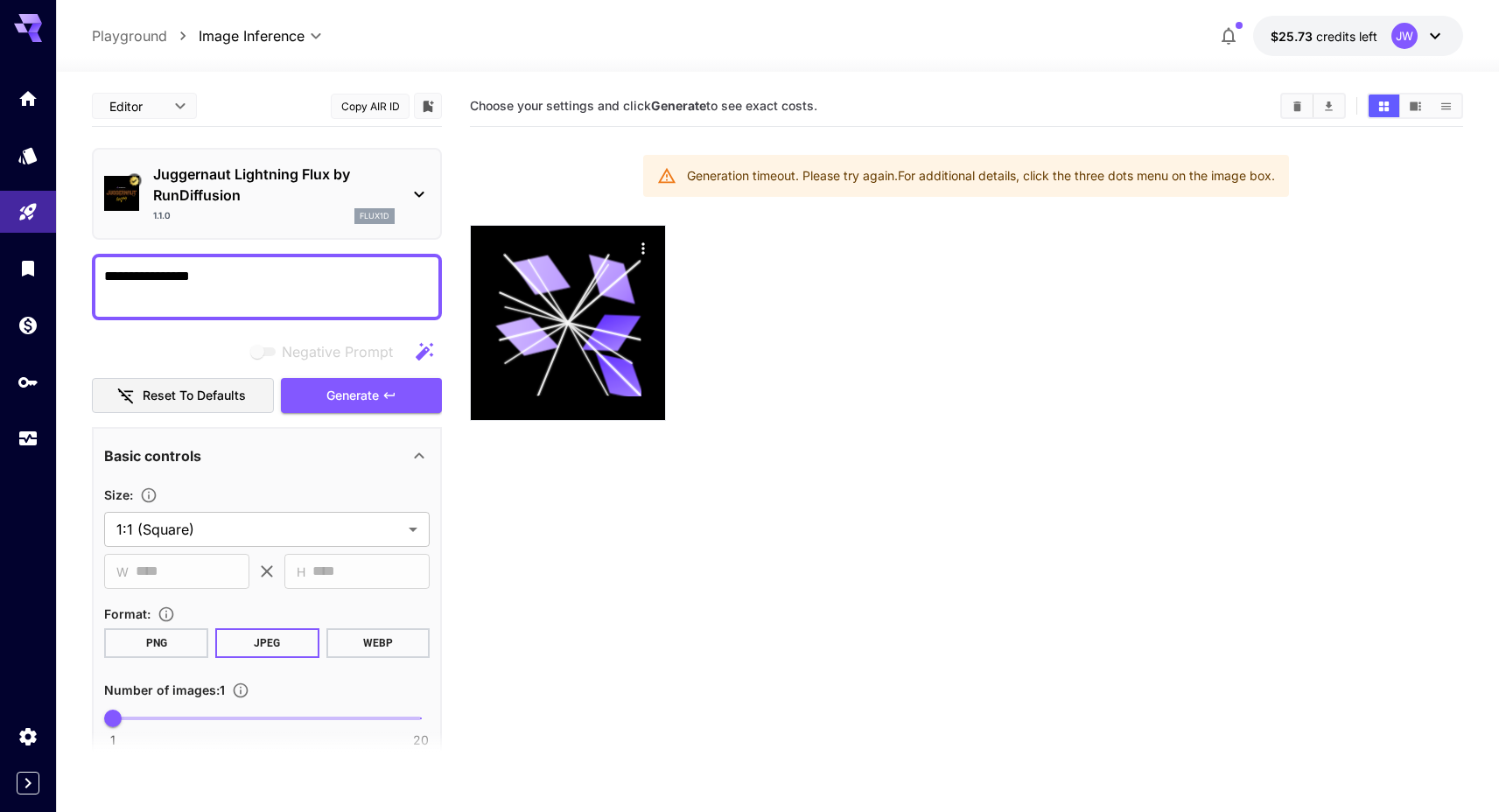
click at [786, 542] on section "Choose your settings and click Generate to see exact costs. Generation timeout.…" at bounding box center [966, 492] width 994 height 812
click at [352, 186] on p "Juggernaut Lightning Flux by RunDiffusion" at bounding box center [274, 185] width 242 height 42
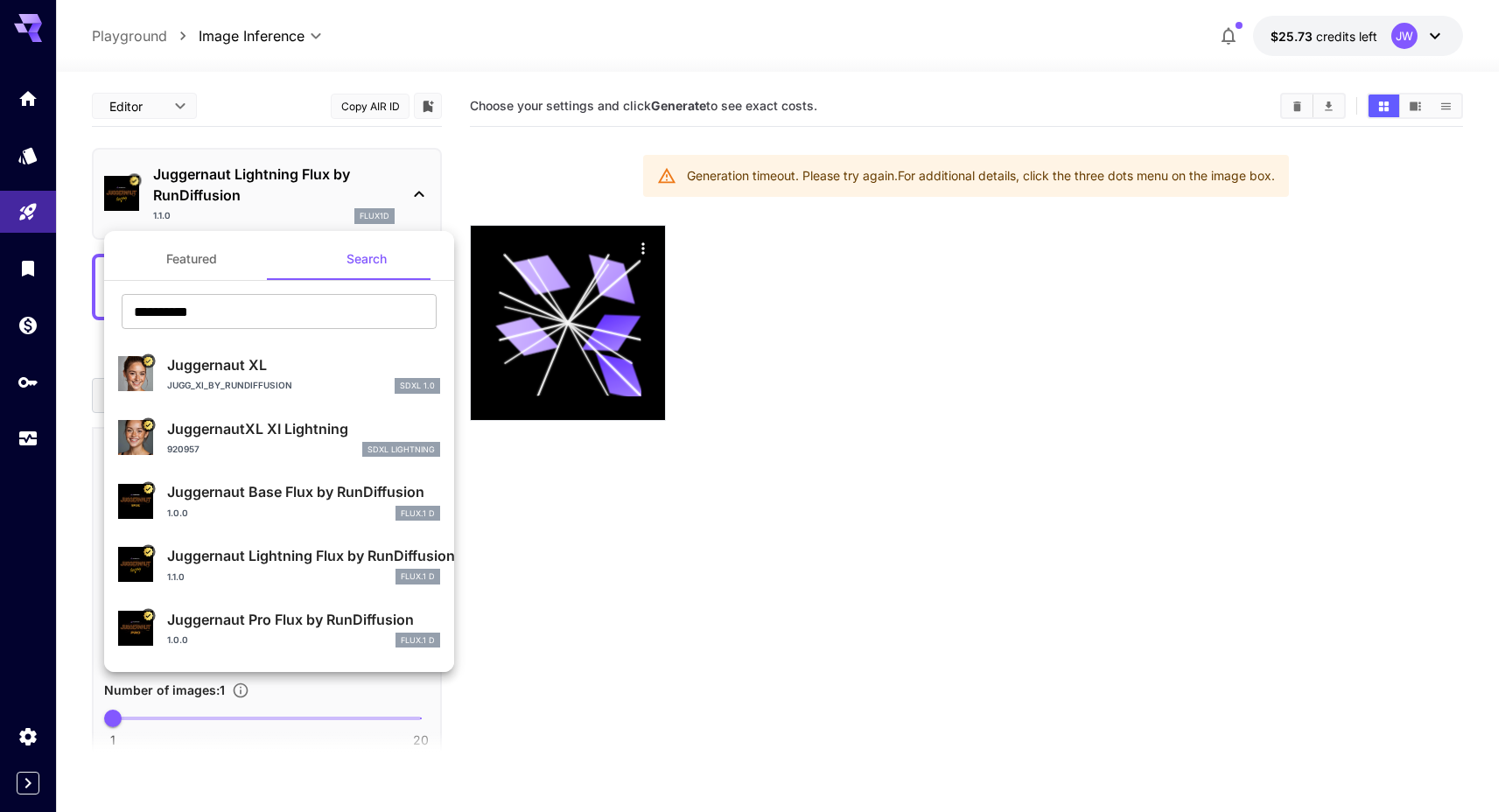
click at [958, 426] on div at bounding box center [756, 406] width 1512 height 812
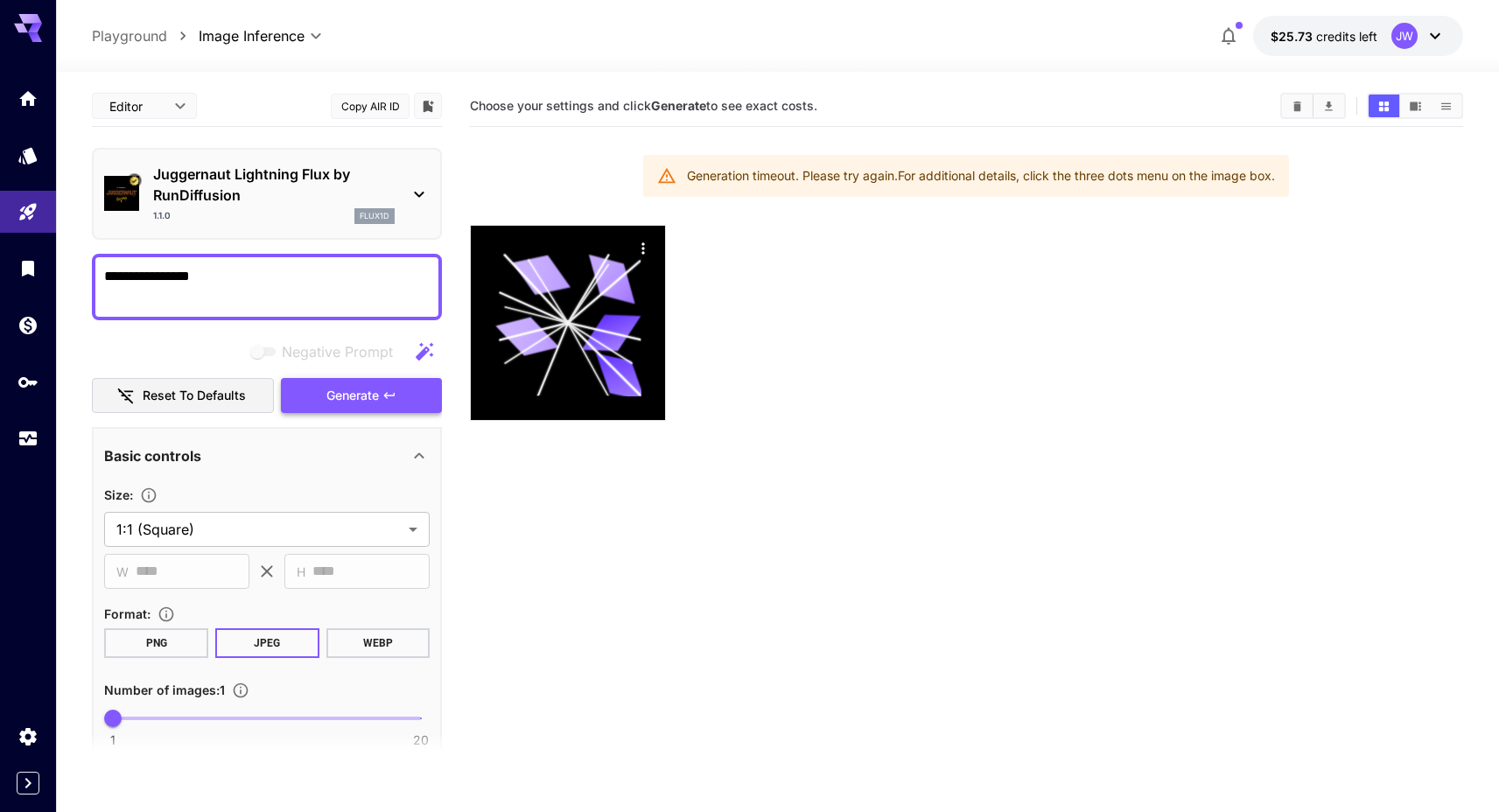
click at [359, 387] on span "Generate" at bounding box center [352, 395] width 52 height 22
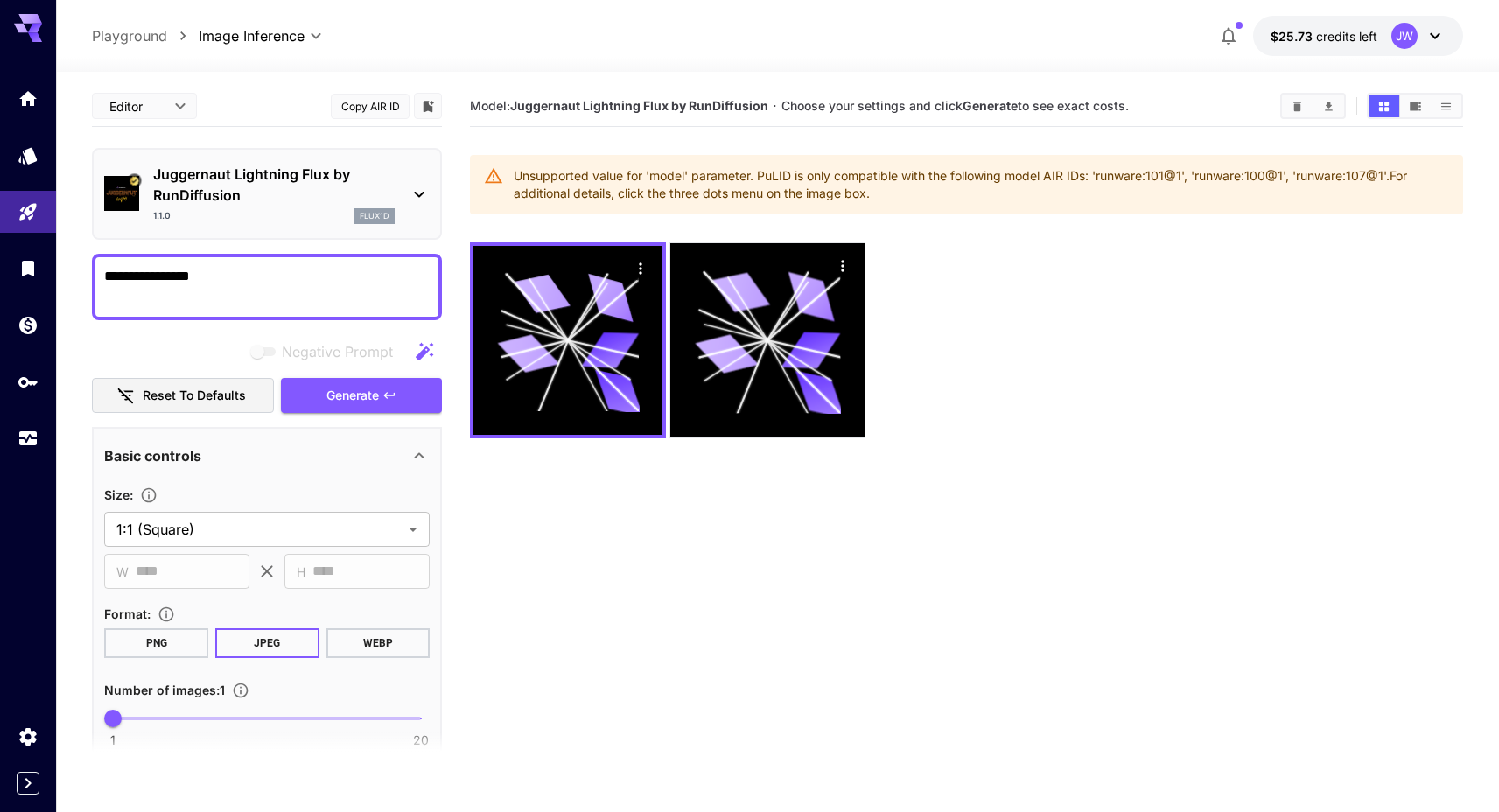
drag, startPoint x: 890, startPoint y: 196, endPoint x: 775, endPoint y: 169, distance: 118.1
click at [775, 169] on div "Unsupported value for 'model' parameter. PuLID is only compatible with the foll…" at bounding box center [982, 185] width 936 height 49
click at [930, 179] on div "Unsupported value for 'model' parameter. PuLID is only compatible with the foll…" at bounding box center [982, 185] width 936 height 49
click at [402, 191] on div "Juggernaut Lightning Flux by RunDiffusion 1.1.0 flux1d" at bounding box center [267, 193] width 326 height 75
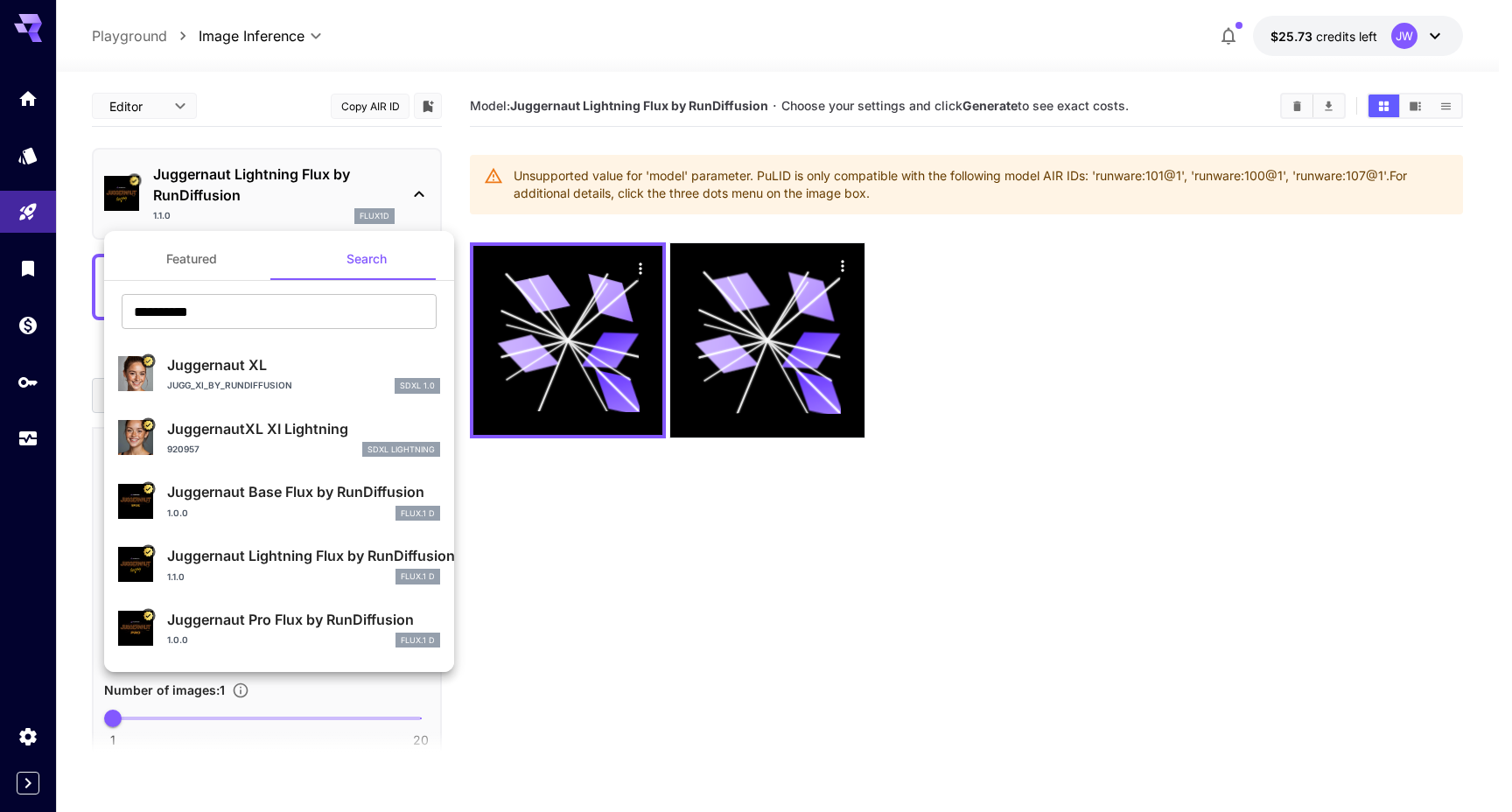
click at [1177, 208] on div at bounding box center [756, 406] width 1512 height 812
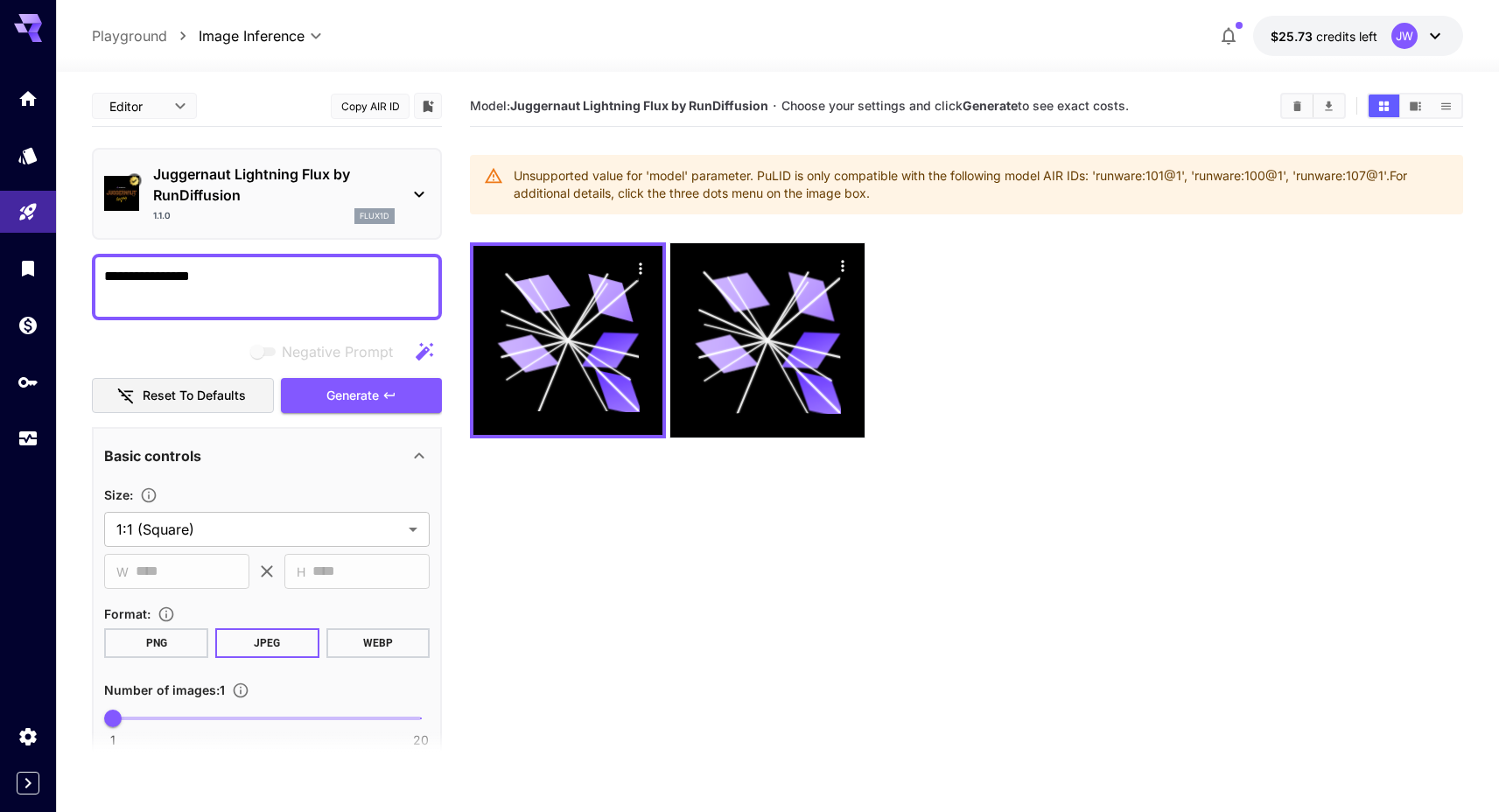
click at [1257, 178] on div "Unsupported value for 'model' parameter. PuLID is only compatible with the foll…" at bounding box center [982, 185] width 936 height 49
click at [1156, 244] on div at bounding box center [966, 340] width 994 height 196
